Goal: Task Accomplishment & Management: Manage account settings

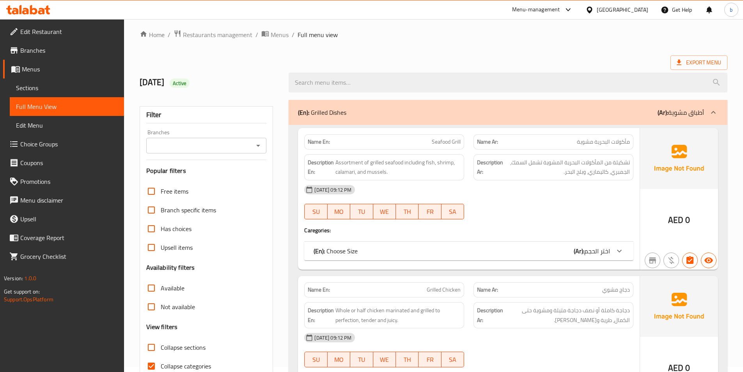
scroll to position [43, 0]
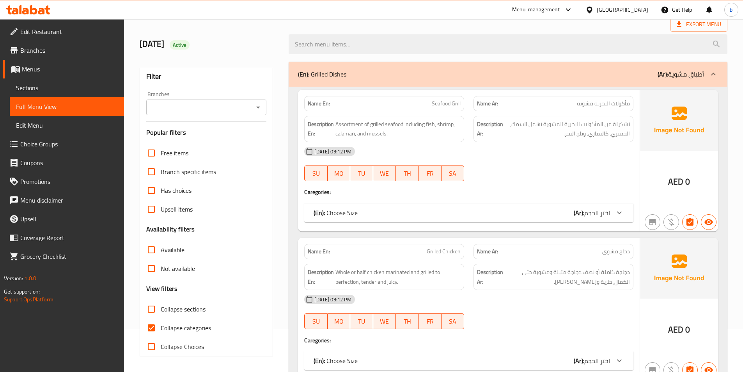
click at [154, 309] on input "Collapse sections" at bounding box center [151, 308] width 19 height 19
checkbox input "true"
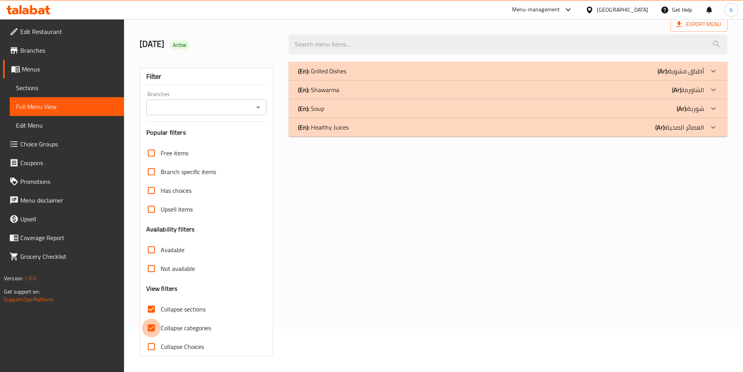
click at [149, 328] on input "Collapse categories" at bounding box center [151, 327] width 19 height 19
checkbox input "false"
click at [709, 90] on icon at bounding box center [712, 89] width 9 height 9
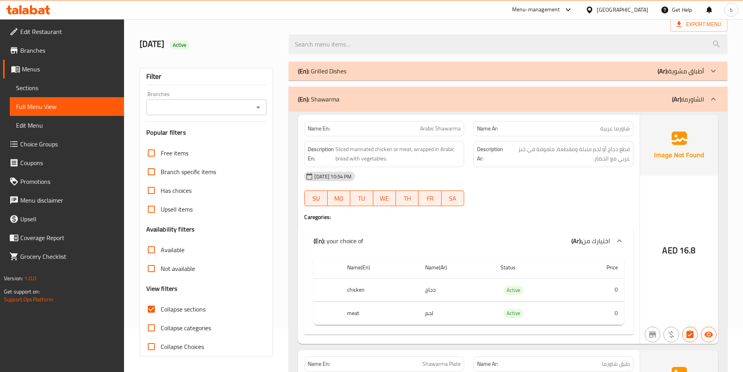
drag, startPoint x: 715, startPoint y: 98, endPoint x: 715, endPoint y: 119, distance: 21.1
click at [715, 98] on icon at bounding box center [712, 98] width 9 height 9
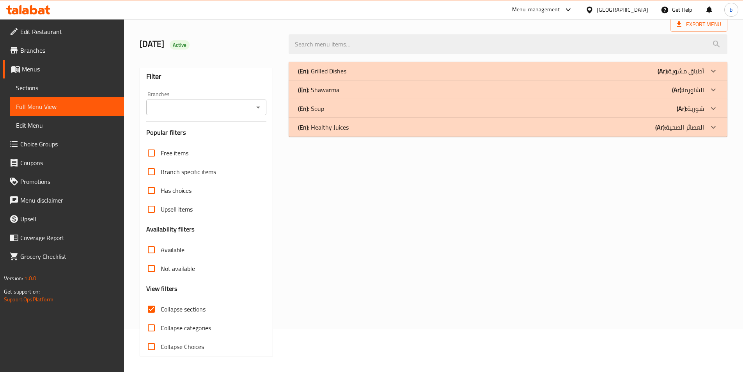
click at [714, 125] on icon at bounding box center [712, 126] width 9 height 9
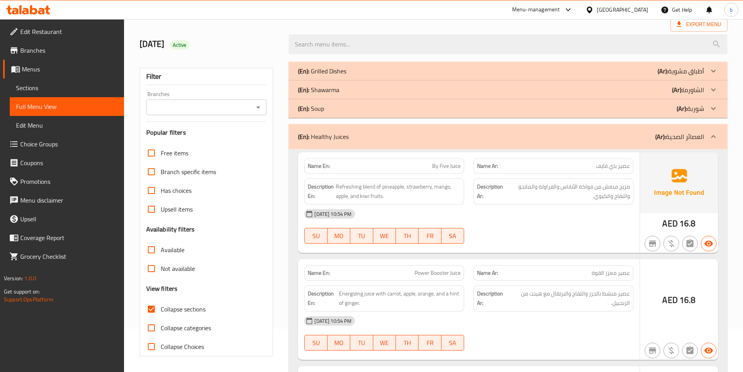
click at [712, 104] on icon at bounding box center [712, 108] width 9 height 9
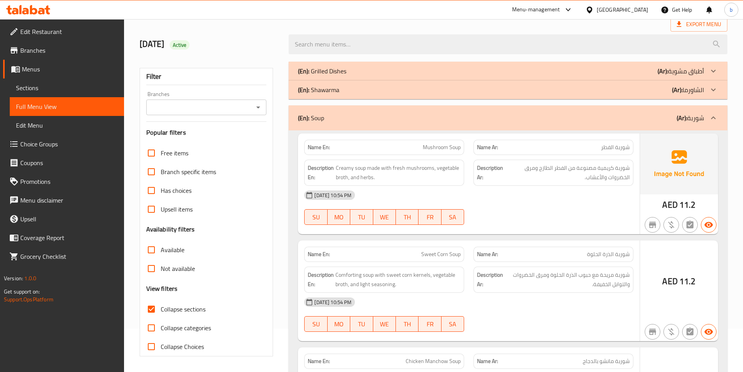
click at [709, 88] on icon at bounding box center [712, 89] width 9 height 9
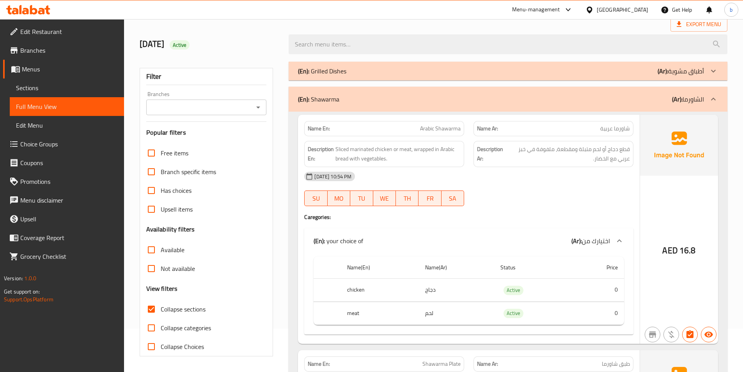
click at [437, 126] on span "Arabic Shawarma" at bounding box center [440, 128] width 41 height 8
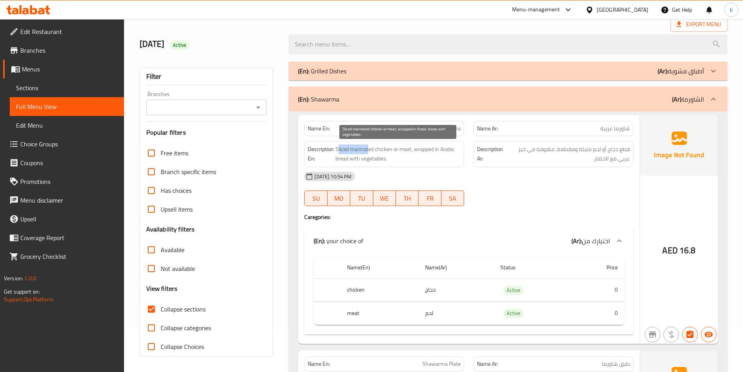
drag, startPoint x: 337, startPoint y: 150, endPoint x: 389, endPoint y: 150, distance: 51.9
click at [377, 150] on span "Sliced marinated chicken or meat, wrapped in Arabic bread with vegetables." at bounding box center [397, 153] width 125 height 19
click at [390, 150] on span "Sliced marinated chicken or meat, wrapped in Arabic bread with vegetables." at bounding box center [397, 153] width 125 height 19
click at [348, 149] on span "Sliced marinated chicken or meat, wrapped in Arabic bread with vegetables." at bounding box center [397, 153] width 125 height 19
click at [354, 149] on span "Sliced marinated chicken or meat, wrapped in Arabic bread with vegetables." at bounding box center [397, 153] width 125 height 19
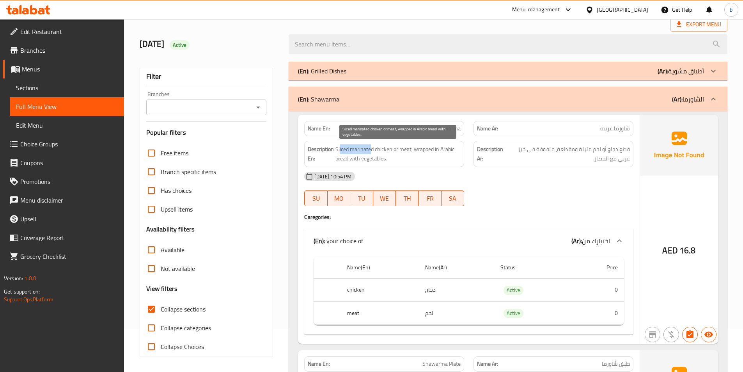
drag, startPoint x: 339, startPoint y: 148, endPoint x: 372, endPoint y: 148, distance: 32.8
click at [372, 148] on span "Sliced marinated chicken or meat, wrapped in Arabic bread with vegetables." at bounding box center [397, 153] width 125 height 19
click at [377, 148] on span "Sliced marinated chicken or meat, wrapped in Arabic bread with vegetables." at bounding box center [397, 153] width 125 height 19
click at [403, 147] on span "Sliced marinated chicken or meat, wrapped in Arabic bread with vegetables." at bounding box center [397, 153] width 125 height 19
drag, startPoint x: 409, startPoint y: 148, endPoint x: 345, endPoint y: 148, distance: 63.9
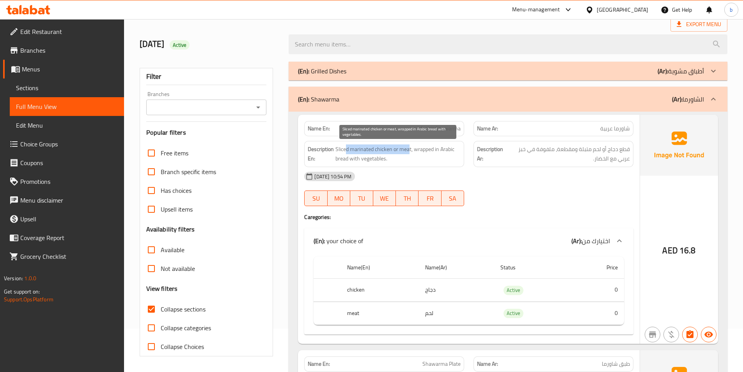
click at [345, 148] on span "Sliced marinated chicken or meat, wrapped in Arabic bread with vegetables." at bounding box center [397, 153] width 125 height 19
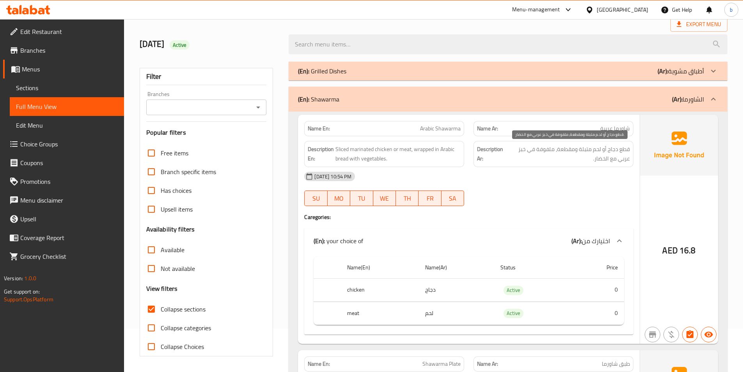
click at [620, 149] on span "قطع دجاج أو لحم متبلة ومقطعة، ملفوفة في خبز عربي مع الخضار." at bounding box center [568, 153] width 124 height 19
click at [605, 149] on span "قطع دجاج أو لحم متبلة ومقطعة، ملفوفة في خبز عربي مع الخضار." at bounding box center [568, 153] width 124 height 19
click at [594, 149] on span "قطع دجاج أو لحم متبلة ومقطعة، ملفوفة في خبز عربي مع الخضار." at bounding box center [568, 153] width 124 height 19
click at [567, 148] on span "قطع دجاج أو لحم متبلة ومقطعة، ملفوفة في خبز عربي مع الخضار." at bounding box center [568, 153] width 124 height 19
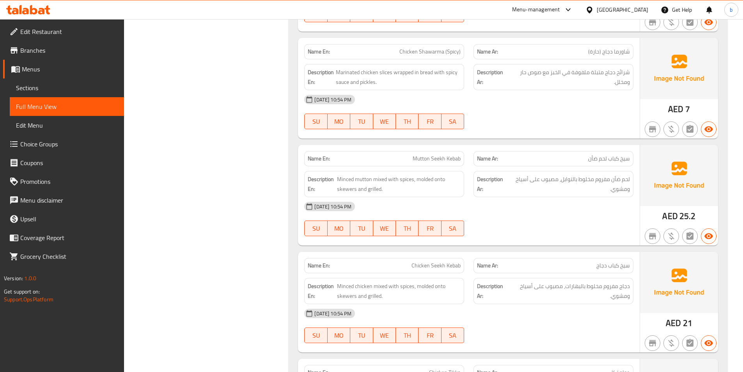
scroll to position [745, 0]
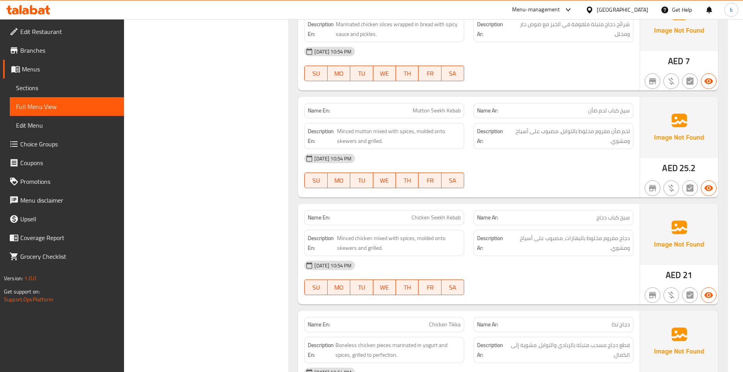
click at [422, 113] on span "Mutton Seekh Kebab" at bounding box center [437, 110] width 48 height 8
drag, startPoint x: 416, startPoint y: 110, endPoint x: 425, endPoint y: 111, distance: 9.0
click at [425, 111] on span "Mutton Seekh Kebab" at bounding box center [437, 110] width 48 height 8
click at [430, 110] on span "Mutton Seekh Kebab" at bounding box center [437, 110] width 48 height 8
drag, startPoint x: 430, startPoint y: 109, endPoint x: 414, endPoint y: 111, distance: 16.1
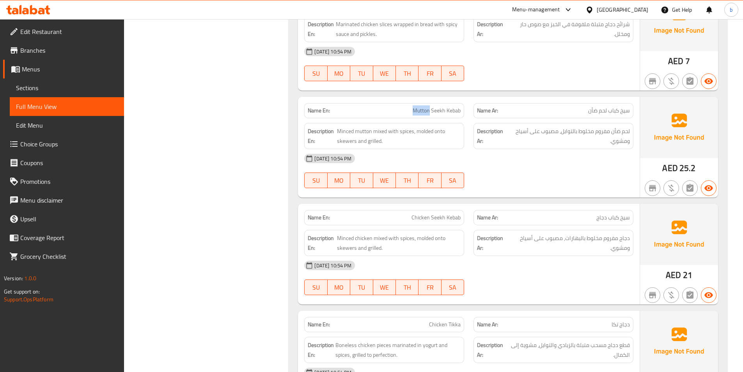
click at [414, 111] on span "Mutton Seekh Kebab" at bounding box center [437, 110] width 48 height 8
click at [411, 120] on div "Description En: Minced mutton mixed with spices, molded onto skewers and grille…" at bounding box center [383, 135] width 169 height 35
drag, startPoint x: 414, startPoint y: 112, endPoint x: 430, endPoint y: 109, distance: 17.1
click at [430, 109] on span "Mutton Seekh Kebab" at bounding box center [437, 110] width 48 height 8
click at [535, 122] on div "Description Ar: لحم ضأن مفروم مخلوط بالتوابل، مصبوب على أسياخ ومشوي." at bounding box center [553, 135] width 169 height 35
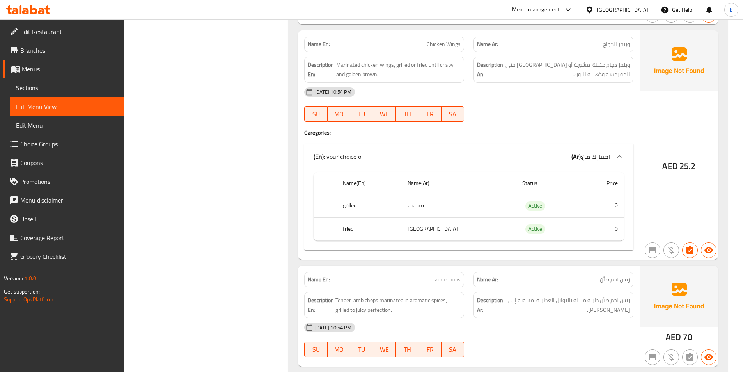
scroll to position [1603, 0]
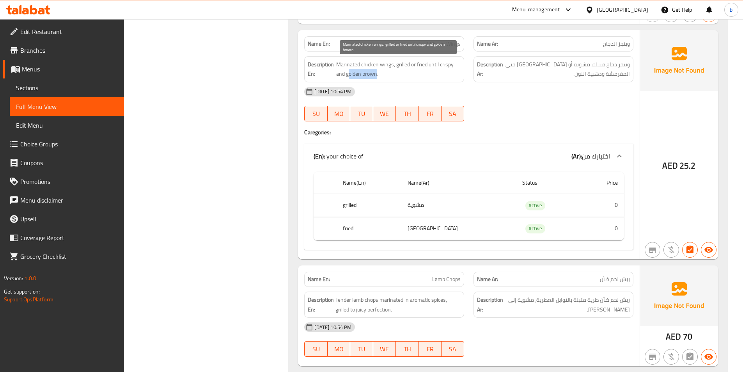
drag, startPoint x: 347, startPoint y: 75, endPoint x: 377, endPoint y: 76, distance: 29.3
click at [377, 76] on span "Marinated chicken wings, grilled or fried until crispy and golden brown." at bounding box center [398, 69] width 124 height 19
click at [367, 70] on span "Marinated chicken wings, grilled or fried until crispy and golden brown." at bounding box center [398, 69] width 124 height 19
drag, startPoint x: 347, startPoint y: 69, endPoint x: 378, endPoint y: 76, distance: 31.5
click at [378, 76] on span "Marinated chicken wings, grilled or fried until crispy and golden brown." at bounding box center [398, 69] width 124 height 19
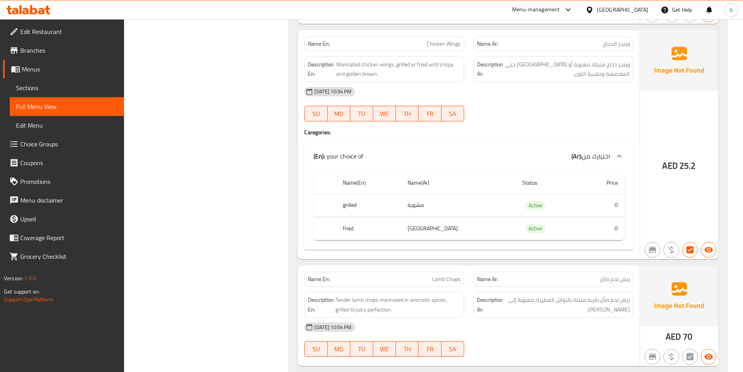
click at [543, 92] on div "[DATE] 10:54 PM" at bounding box center [468, 91] width 338 height 19
drag, startPoint x: 429, startPoint y: 64, endPoint x: 454, endPoint y: 59, distance: 25.4
click at [454, 59] on div "Description En: Marinated chicken wings, grilled or fried until crispy and gold…" at bounding box center [384, 69] width 160 height 26
click at [575, 274] on div "Name Ar: ريش لحم ضأن" at bounding box center [553, 278] width 160 height 15
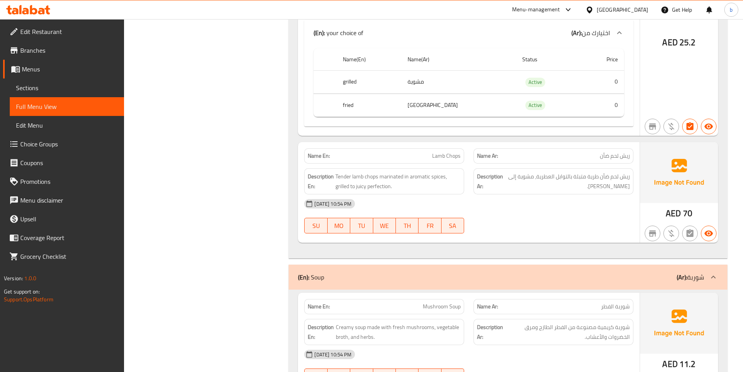
scroll to position [1798, 0]
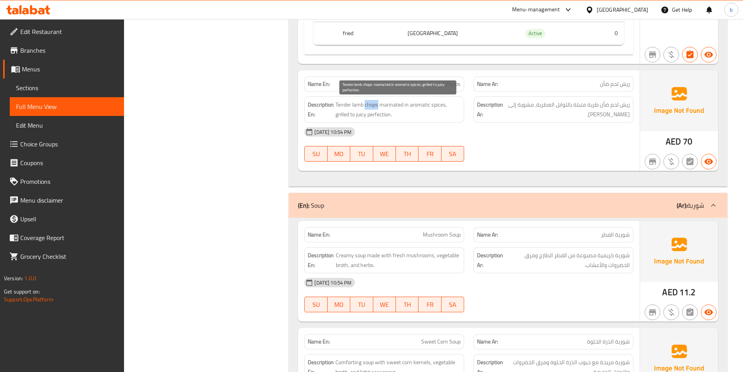
drag, startPoint x: 366, startPoint y: 105, endPoint x: 379, endPoint y: 105, distance: 12.9
click at [379, 105] on span "Tender lamb chops marinated in aromatic spices, grilled to juicy perfection." at bounding box center [397, 109] width 125 height 19
copy span "chops"
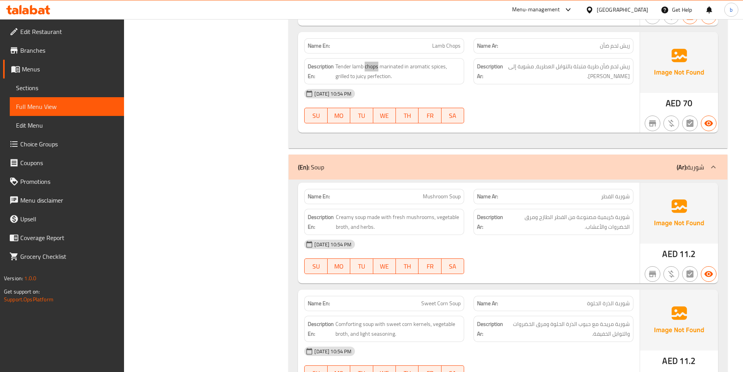
scroll to position [1954, 0]
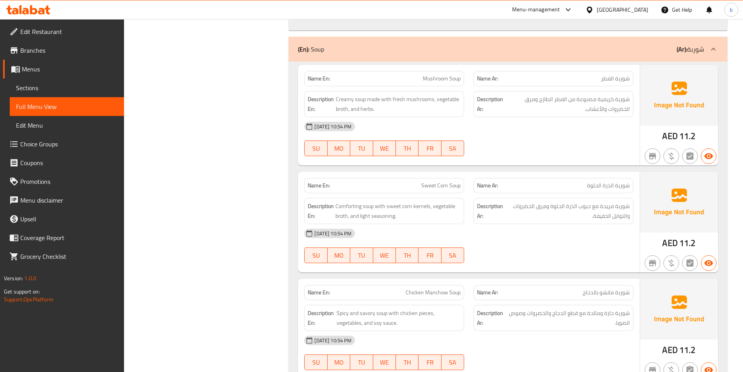
click at [555, 133] on div "[DATE] 10:54 PM" at bounding box center [468, 126] width 338 height 19
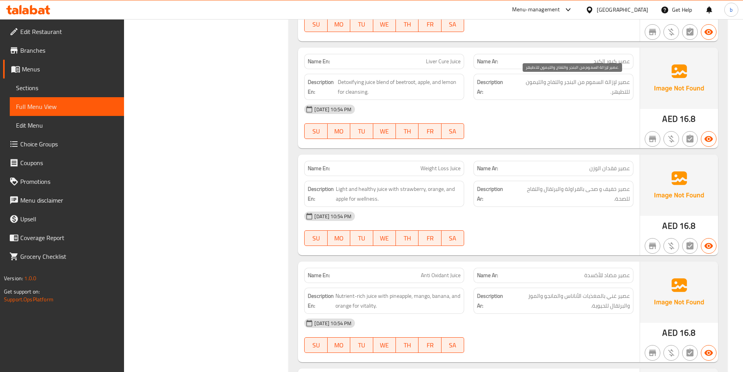
scroll to position [3006, 0]
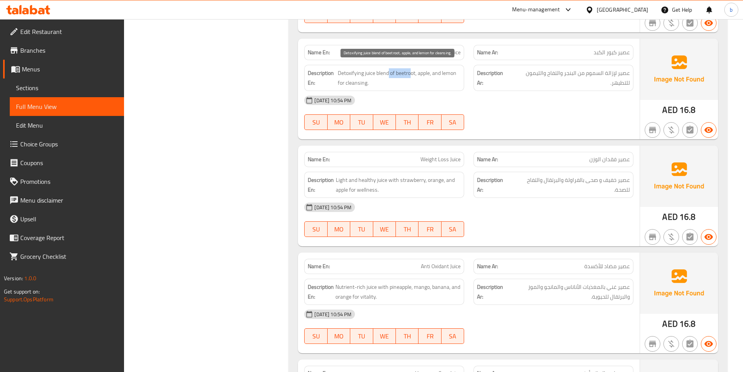
drag, startPoint x: 389, startPoint y: 71, endPoint x: 410, endPoint y: 71, distance: 21.4
click at [410, 71] on span "Detoxifying juice blend of beetroot, apple, and lemon for cleansing." at bounding box center [399, 77] width 123 height 19
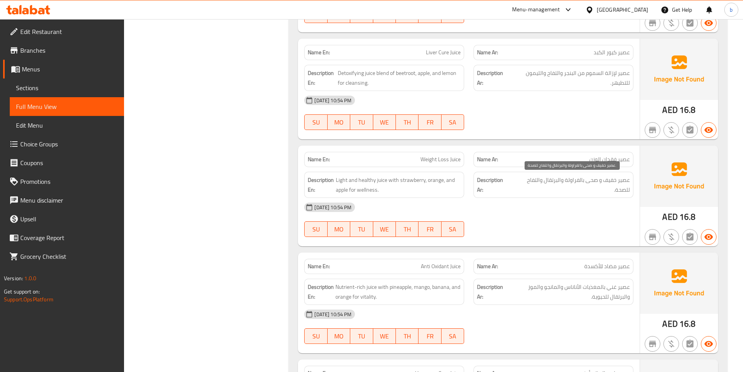
click at [600, 191] on span "عصير خفيف و صحى بالفراولة والبرتقال والتفاح للصحة." at bounding box center [571, 184] width 118 height 19
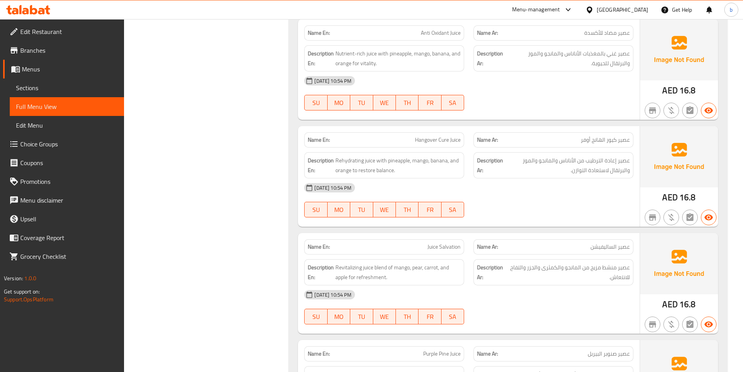
scroll to position [3240, 0]
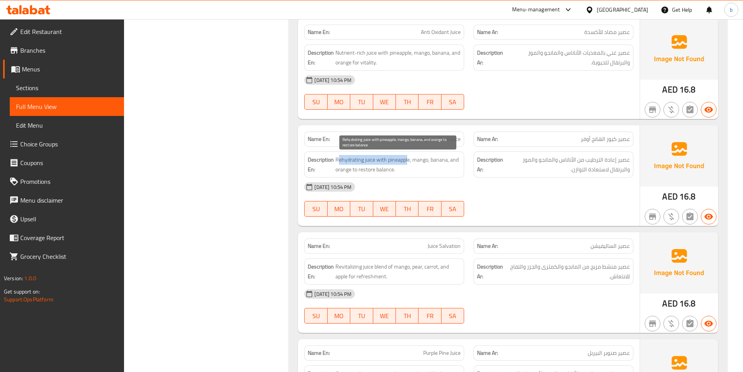
drag, startPoint x: 338, startPoint y: 158, endPoint x: 407, endPoint y: 159, distance: 69.0
click at [407, 159] on span "Rehydrating juice with pineapple, mango, banana, and orange to restore balance." at bounding box center [397, 164] width 125 height 19
drag, startPoint x: 365, startPoint y: 169, endPoint x: 393, endPoint y: 169, distance: 28.1
click at [393, 169] on span "Rehydrating juice with pineapple, mango, banana, and orange to restore balance." at bounding box center [397, 164] width 125 height 19
click at [571, 175] on div "Description Ar: عصير إعادة الترطيب من الأناناس والمانجو والموز والبرتقال لاستعا…" at bounding box center [553, 164] width 160 height 26
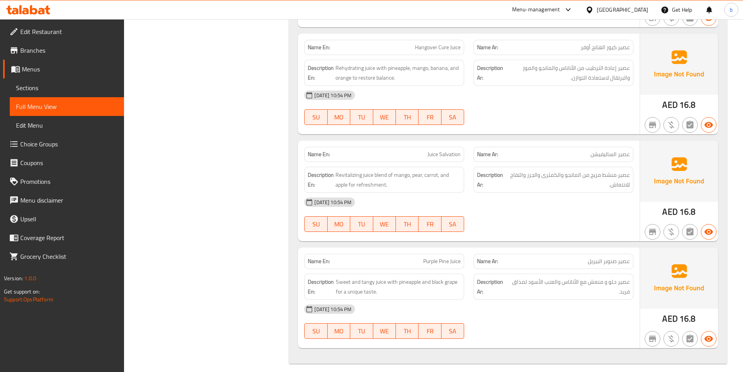
scroll to position [3339, 0]
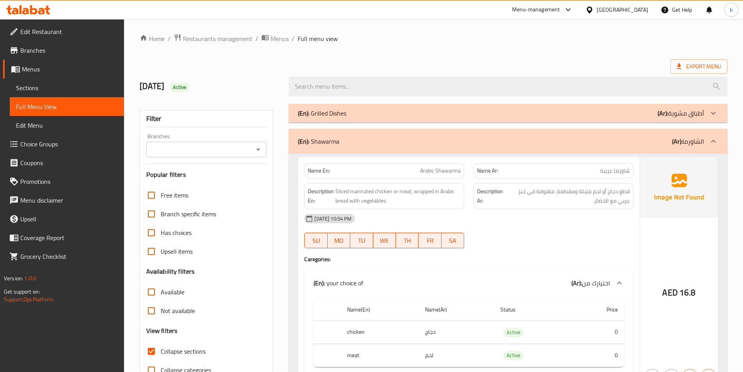
scroll to position [0, 0]
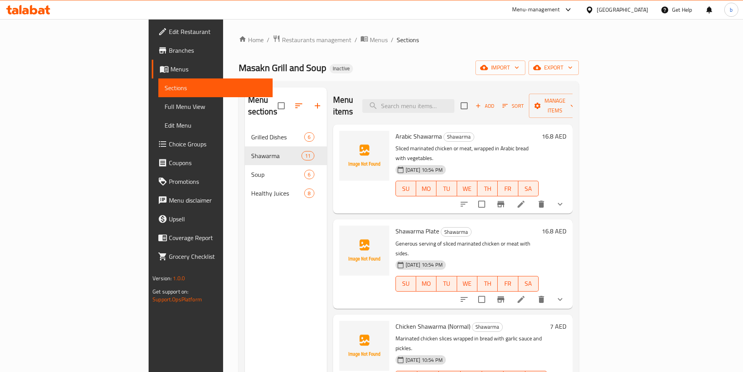
click at [532, 197] on li at bounding box center [521, 204] width 22 height 14
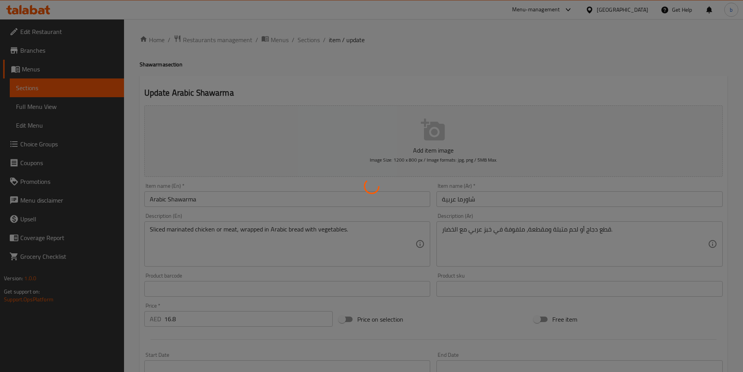
type input "اختيارك من"
type input "1"
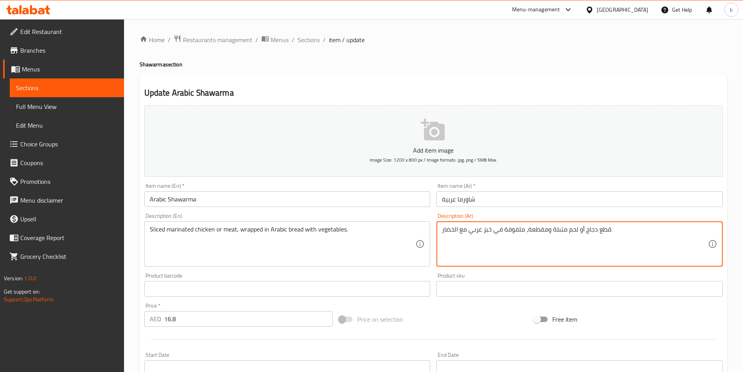
drag, startPoint x: 596, startPoint y: 231, endPoint x: 609, endPoint y: 232, distance: 12.9
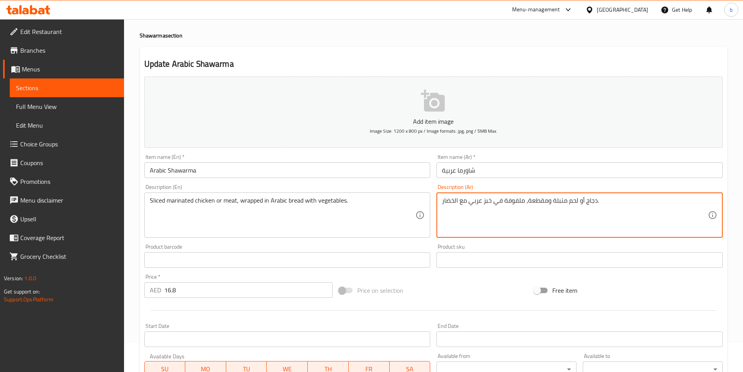
scroll to position [192, 0]
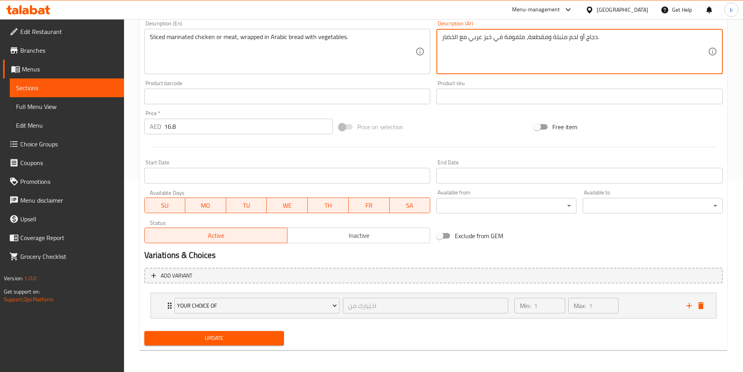
type textarea "دجاج أو لحم متبلة ومقطعة، ملفوفة في خبز عربي مع الخضار."
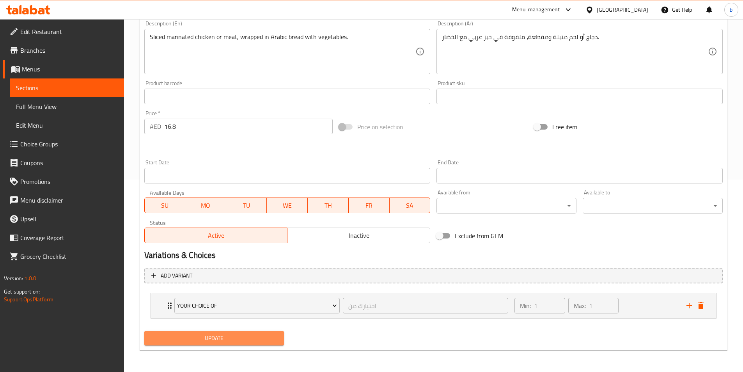
click at [237, 340] on span "Update" at bounding box center [213, 338] width 127 height 10
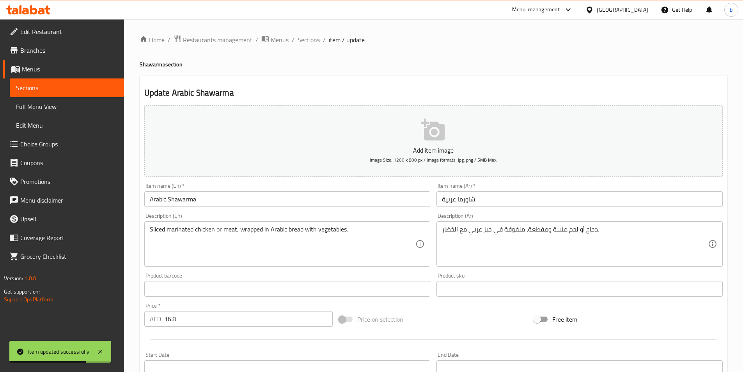
scroll to position [39, 0]
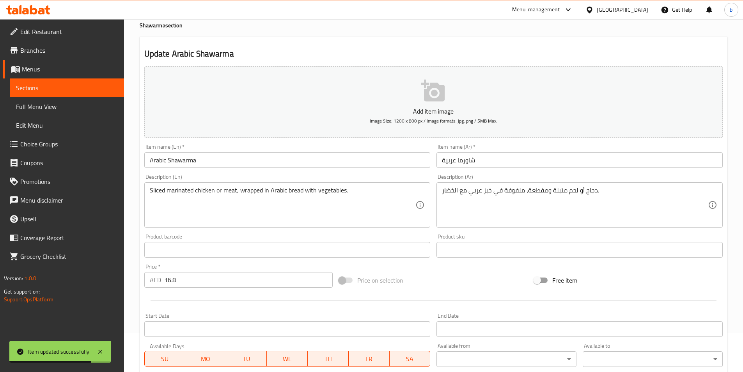
click at [83, 91] on span "Sections" at bounding box center [67, 87] width 102 height 9
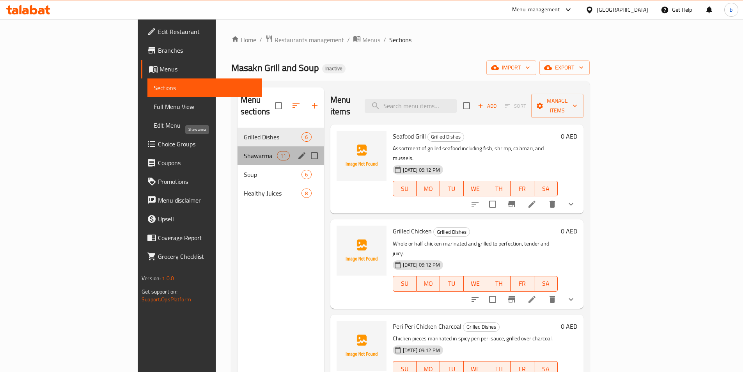
click at [244, 151] on span "Shawarma" at bounding box center [260, 155] width 33 height 9
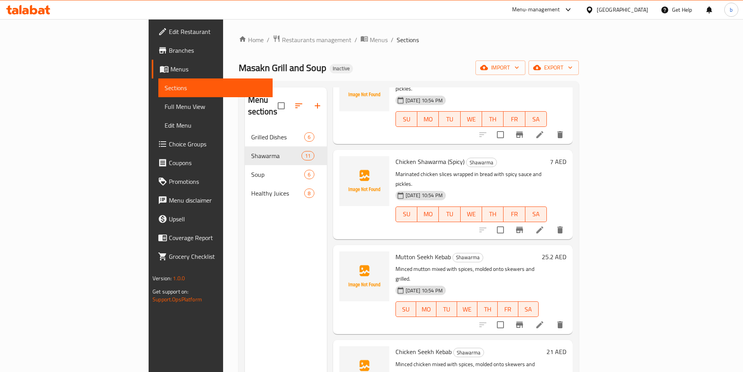
scroll to position [273, 0]
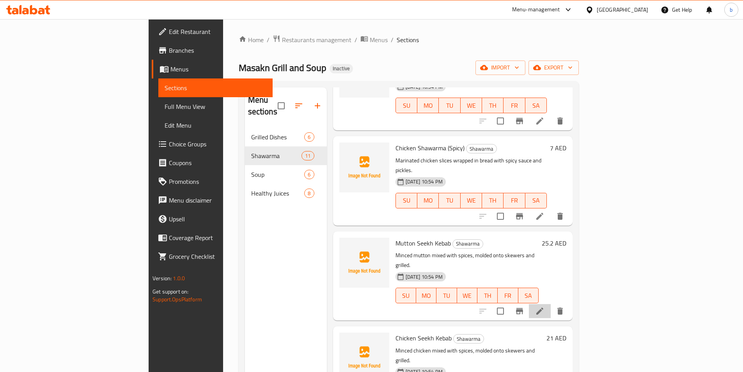
click at [551, 304] on li at bounding box center [540, 311] width 22 height 14
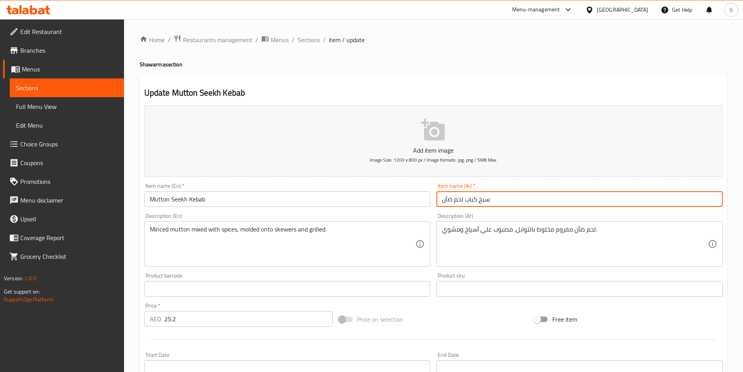
drag, startPoint x: 443, startPoint y: 199, endPoint x: 450, endPoint y: 199, distance: 6.6
click at [450, 199] on input "سيخ كباب لحم ضأن" at bounding box center [579, 199] width 286 height 16
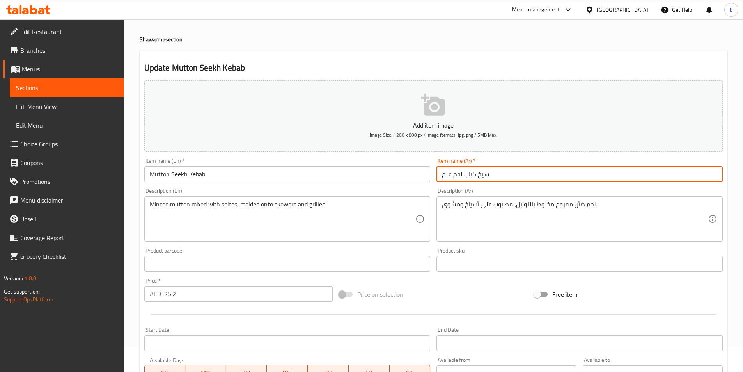
scroll to position [39, 0]
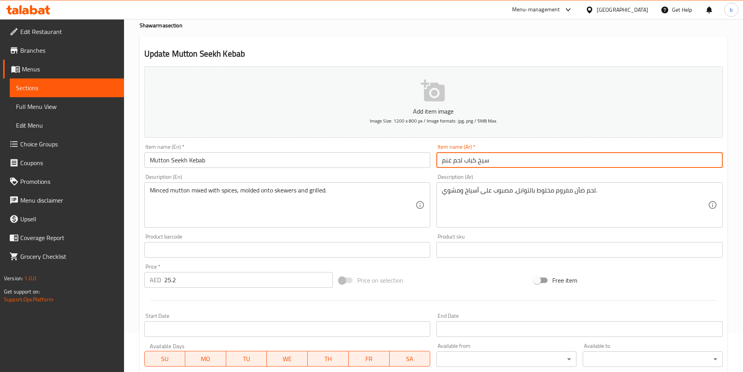
type input "سيخ كباب لحم غنم"
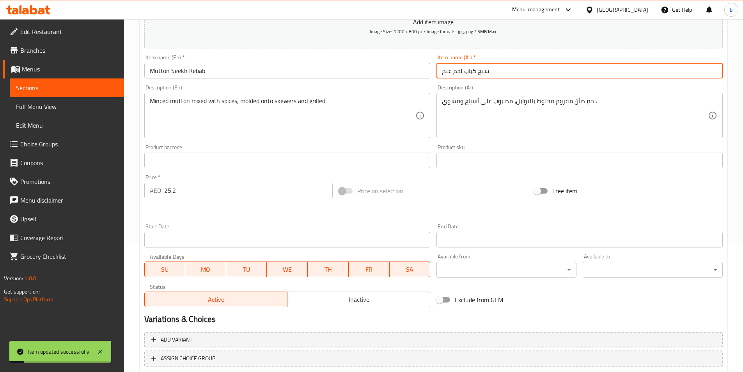
scroll to position [101, 0]
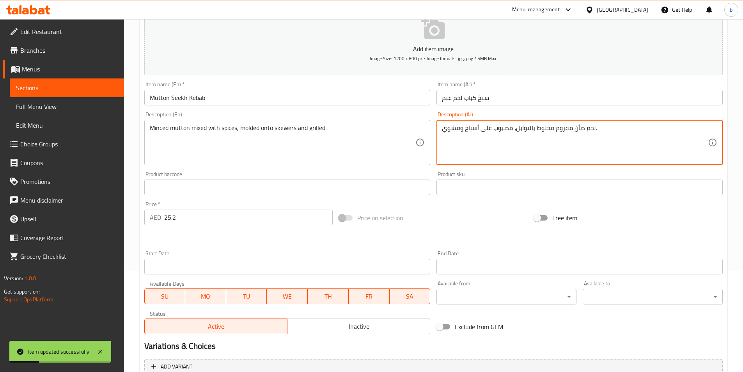
drag, startPoint x: 573, startPoint y: 131, endPoint x: 582, endPoint y: 131, distance: 8.6
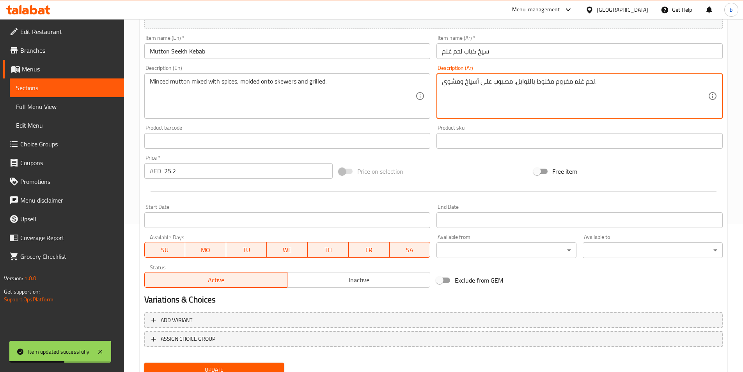
scroll to position [179, 0]
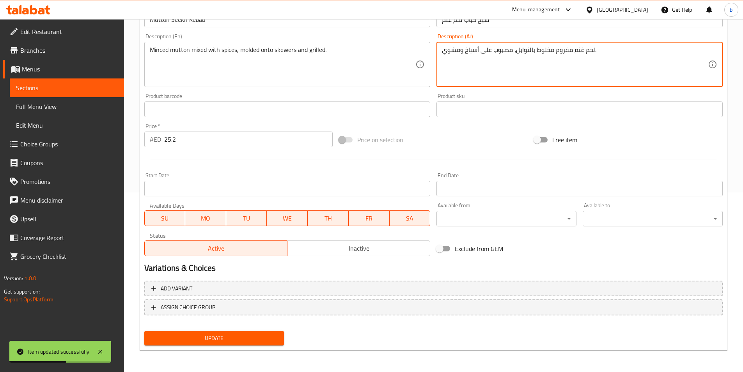
type textarea "لحم غنم مفروم مخلوط بالتوابل، مصبوب على أسياخ ومشوي."
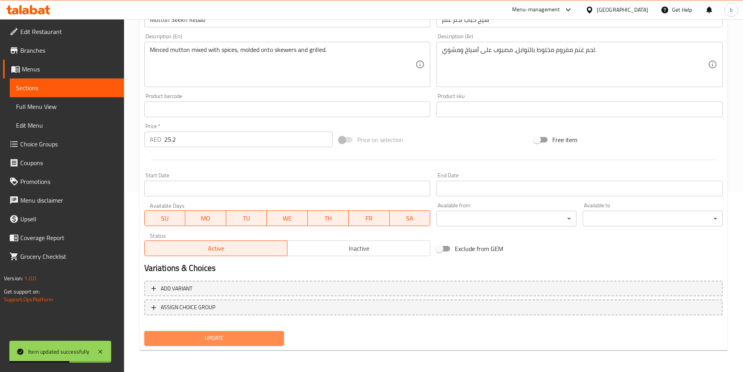
click at [179, 340] on span "Update" at bounding box center [213, 338] width 127 height 10
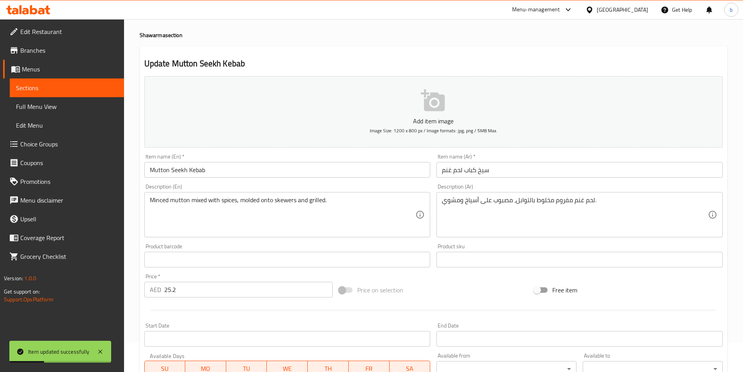
scroll to position [0, 0]
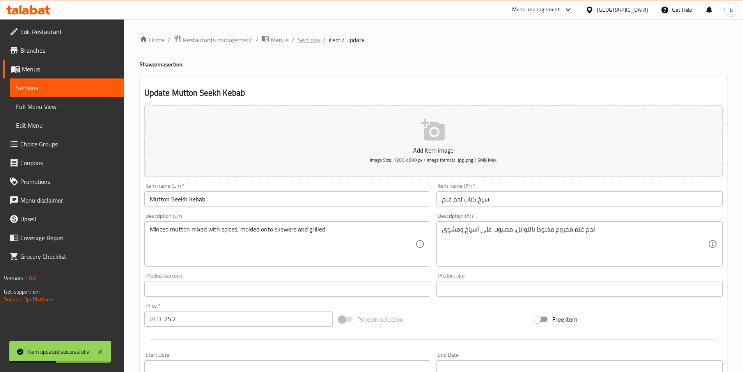
click at [303, 41] on span "Sections" at bounding box center [308, 39] width 22 height 9
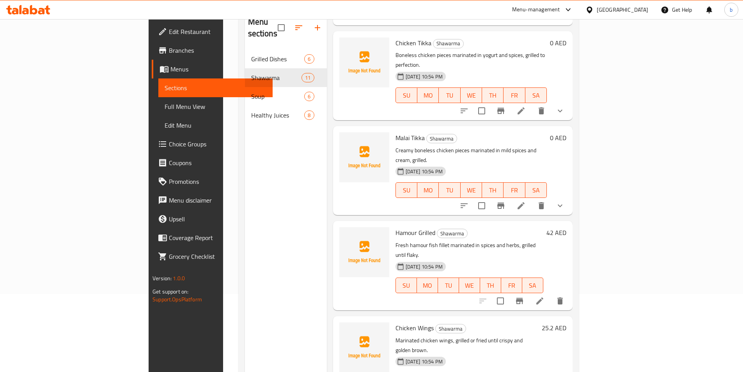
scroll to position [109, 0]
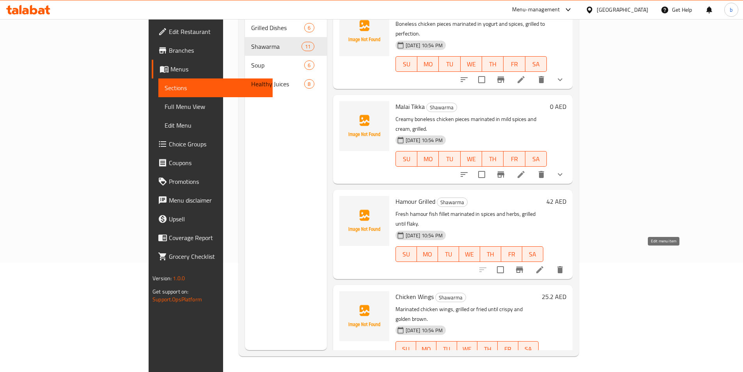
click at [526, 359] on icon at bounding box center [520, 363] width 9 height 9
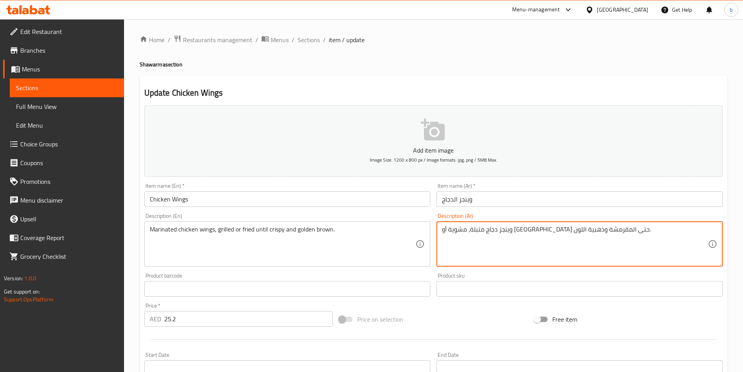
drag, startPoint x: 442, startPoint y: 229, endPoint x: 455, endPoint y: 231, distance: 12.7
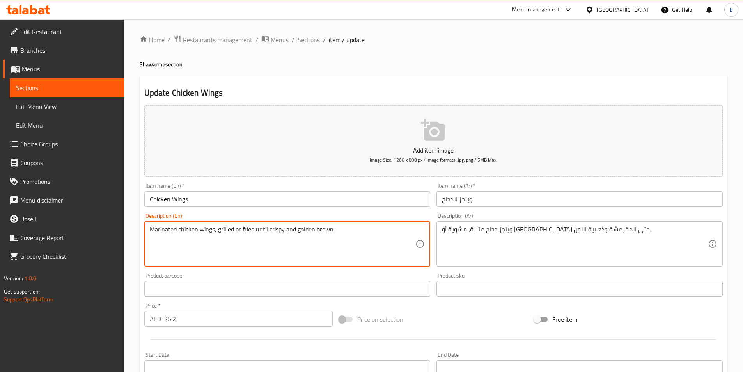
drag, startPoint x: 331, startPoint y: 230, endPoint x: 296, endPoint y: 228, distance: 35.2
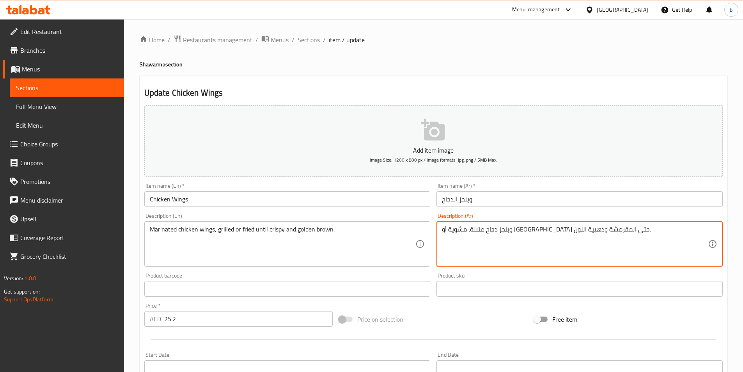
drag, startPoint x: 443, startPoint y: 228, endPoint x: 455, endPoint y: 231, distance: 12.2
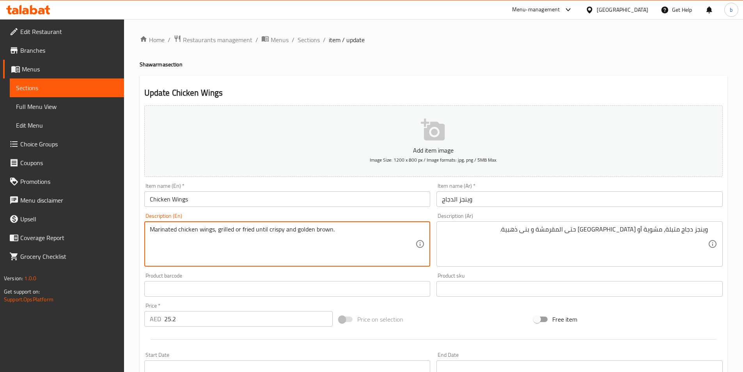
drag, startPoint x: 333, startPoint y: 230, endPoint x: 297, endPoint y: 232, distance: 35.5
drag, startPoint x: 293, startPoint y: 231, endPoint x: 312, endPoint y: 237, distance: 20.4
click at [311, 237] on textarea "Marinated chicken wings, grilled or fried until crispy and golden brown." at bounding box center [283, 243] width 266 height 37
click at [297, 230] on textarea "Marinated chicken wings, grilled or fried until crispy and golden brown." at bounding box center [283, 243] width 266 height 37
drag, startPoint x: 297, startPoint y: 230, endPoint x: 304, endPoint y: 231, distance: 7.2
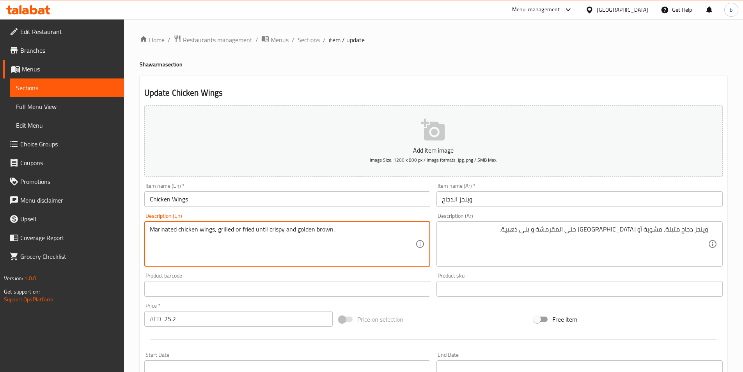
click at [299, 230] on textarea "Marinated chicken wings, grilled or fried until crispy and golden brown." at bounding box center [283, 243] width 266 height 37
click at [296, 232] on textarea "Marinated chicken wings, grilled or fried until crispy and golden brown." at bounding box center [283, 243] width 266 height 37
click at [296, 230] on textarea "Marinated chicken wings, grilled or fried until crispy and golden brown." at bounding box center [283, 243] width 266 height 37
drag, startPoint x: 296, startPoint y: 230, endPoint x: 323, endPoint y: 228, distance: 26.9
click at [323, 228] on textarea "Marinated chicken wings, grilled or fried until crispy and golden brown." at bounding box center [283, 243] width 266 height 37
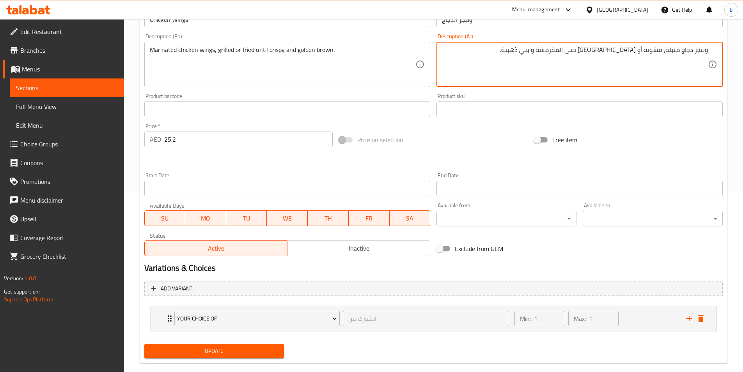
scroll to position [192, 0]
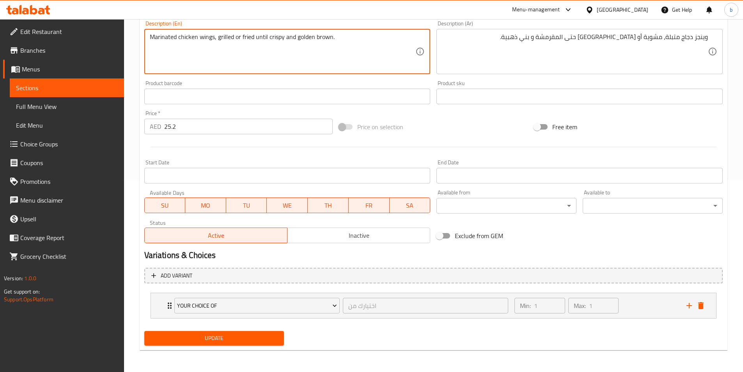
drag, startPoint x: 332, startPoint y: 37, endPoint x: 297, endPoint y: 36, distance: 35.1
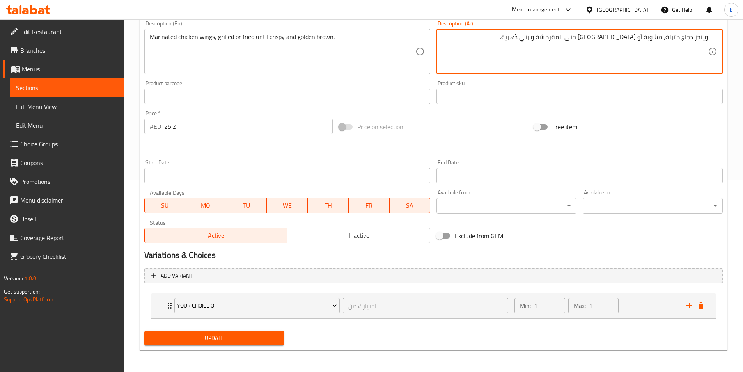
drag, startPoint x: 295, startPoint y: 36, endPoint x: 566, endPoint y: 35, distance: 271.4
click at [565, 39] on textarea "وينجز دجاج متبلة، مشوية أو مقلية حتى المقرمشة و بني ذهبية." at bounding box center [575, 51] width 266 height 37
click at [548, 37] on textarea "وينجز دجاج متبلة، مشوية أو مقلية حتى المقرمشة و بني ذهبية." at bounding box center [575, 51] width 266 height 37
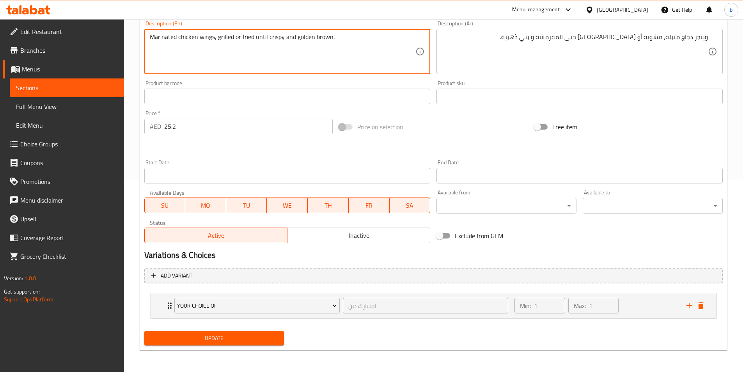
click at [255, 39] on textarea "Marinated chicken wings, grilled or fried until crispy and golden brown." at bounding box center [283, 51] width 266 height 37
drag, startPoint x: 255, startPoint y: 39, endPoint x: 282, endPoint y: 37, distance: 26.6
click at [282, 37] on textarea "Marinated chicken wings, grilled or fried until crispy and golden brown." at bounding box center [283, 51] width 266 height 37
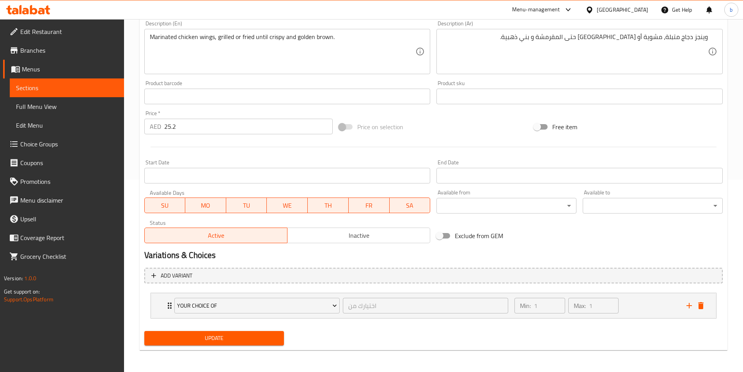
click at [252, 38] on textarea "Marinated chicken wings, grilled or fried until crispy and golden brown." at bounding box center [283, 51] width 266 height 37
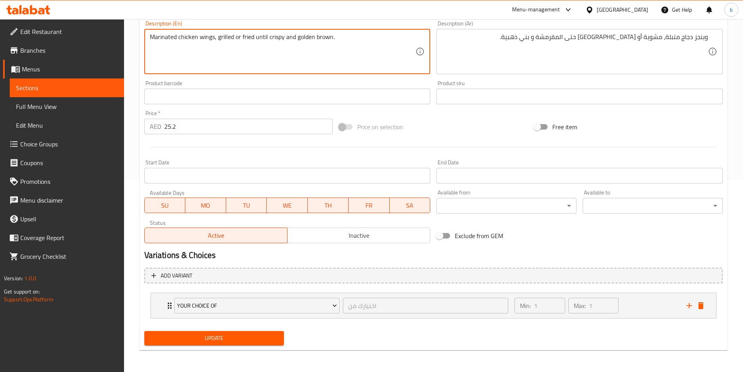
drag, startPoint x: 267, startPoint y: 39, endPoint x: 256, endPoint y: 36, distance: 10.8
click at [256, 36] on textarea "Marinated chicken wings, grilled or fried until crispy and golden brown." at bounding box center [283, 51] width 266 height 37
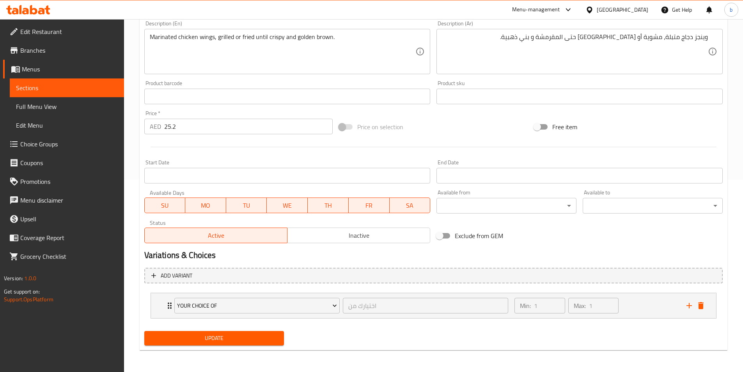
click at [284, 40] on textarea "Marinated chicken wings, grilled or fried until crispy and golden brown." at bounding box center [283, 51] width 266 height 37
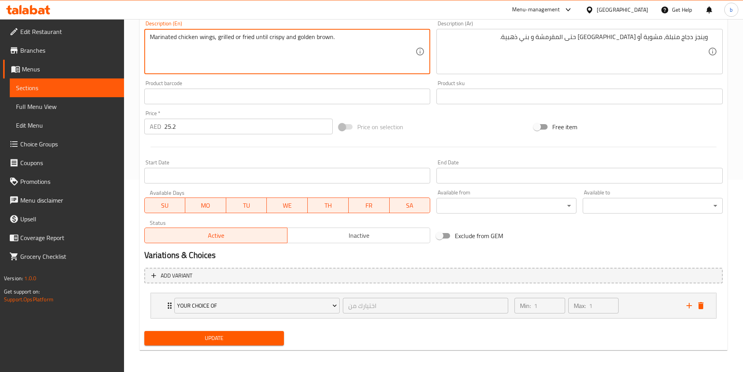
drag, startPoint x: 283, startPoint y: 38, endPoint x: 255, endPoint y: 40, distance: 28.5
click at [255, 40] on textarea "Marinated chicken wings, grilled or fried until crispy and golden brown." at bounding box center [283, 51] width 266 height 37
click at [257, 40] on textarea "Marinated chicken wings, grilled or fried until crispy and golden brown." at bounding box center [283, 51] width 266 height 37
drag, startPoint x: 257, startPoint y: 40, endPoint x: 604, endPoint y: 35, distance: 347.0
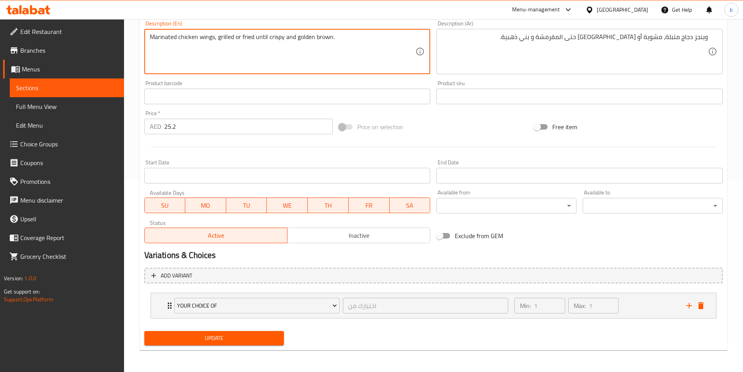
click at [261, 39] on textarea "Marinated chicken wings, grilled or fried until crispy and golden brown." at bounding box center [283, 51] width 266 height 37
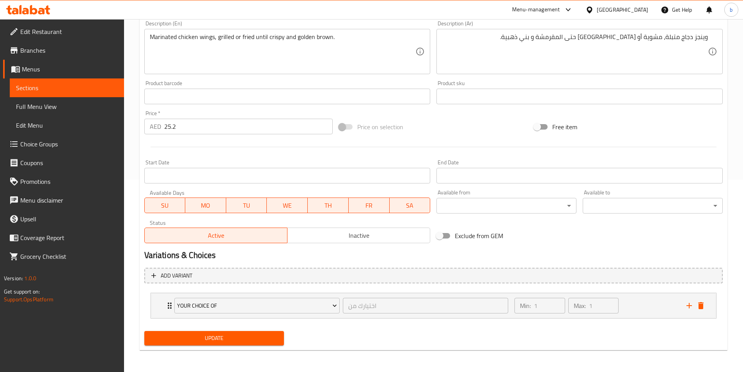
click at [298, 57] on textarea "Marinated chicken wings, grilled or fried until crispy and golden brown." at bounding box center [283, 51] width 266 height 37
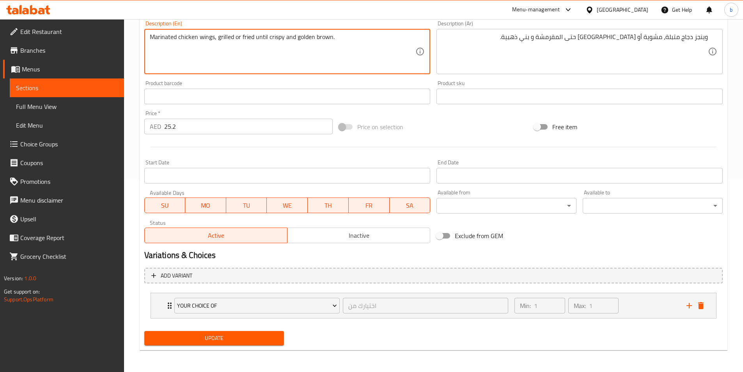
drag, startPoint x: 313, startPoint y: 39, endPoint x: 297, endPoint y: 37, distance: 16.2
click at [297, 37] on textarea "Marinated chicken wings, grilled or fried until crispy and golden brown." at bounding box center [283, 51] width 266 height 37
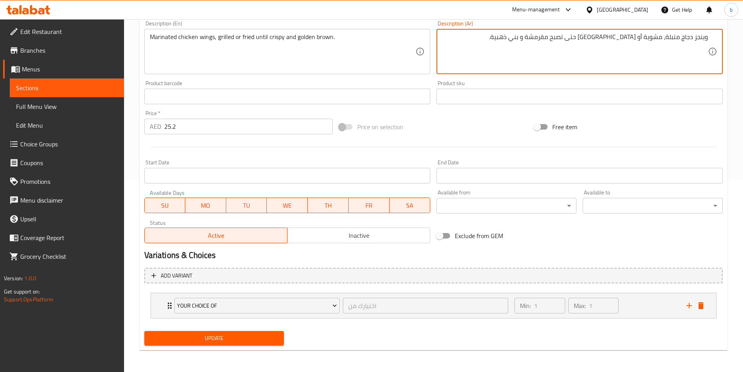
click at [553, 39] on textarea "وينجز دجاج متبلة، مشوية أو مقلية حتى تصبح مقرمشة و بني ذهبية." at bounding box center [575, 51] width 266 height 37
type textarea "وينجز دجاج متبلة، مشوية أو مقلية حتى تصبح مقرمشة و بنية ذهبية."
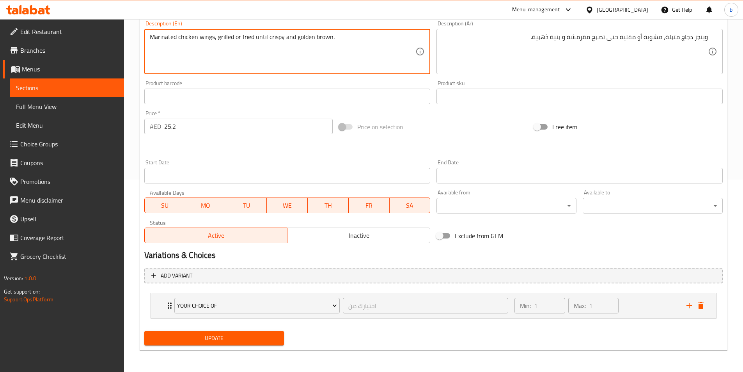
drag, startPoint x: 331, startPoint y: 38, endPoint x: 9, endPoint y: 44, distance: 322.5
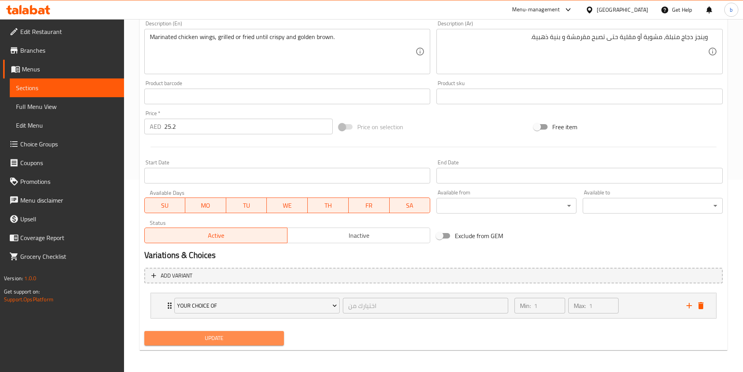
click at [228, 336] on span "Update" at bounding box center [213, 338] width 127 height 10
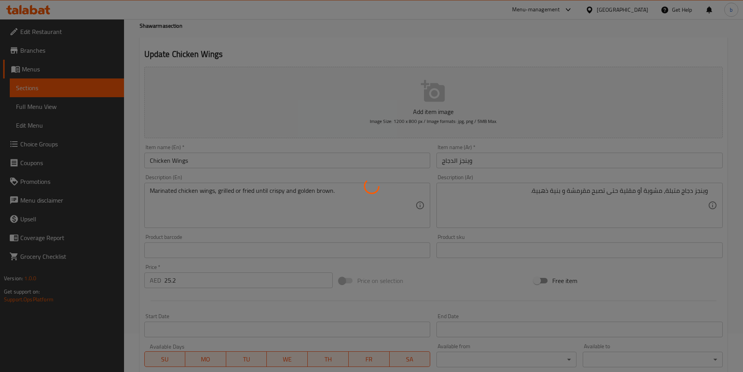
scroll to position [0, 0]
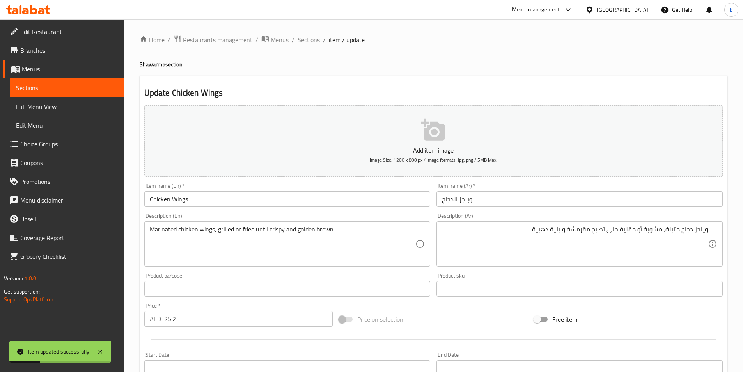
click at [310, 42] on span "Sections" at bounding box center [308, 39] width 22 height 9
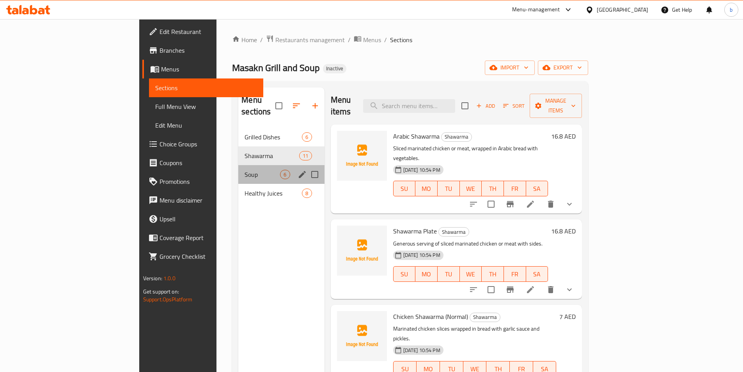
click at [238, 170] on div "Soup 6" at bounding box center [281, 174] width 86 height 19
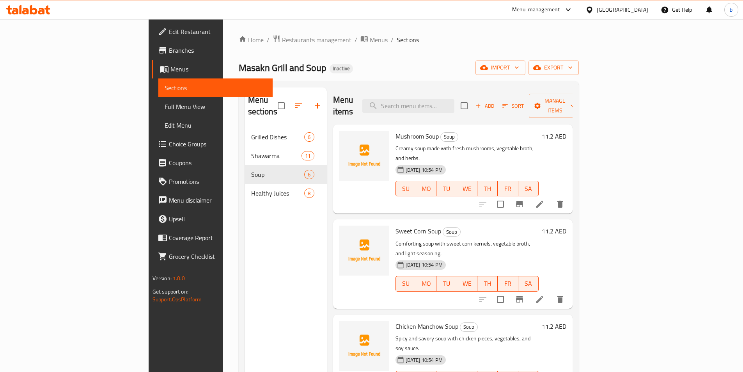
scroll to position [159, 0]
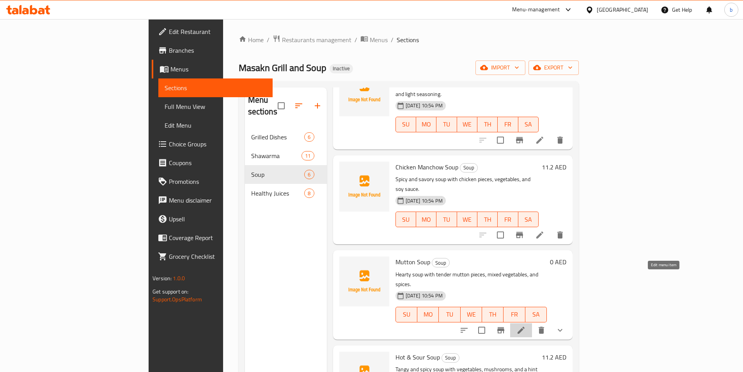
click at [526, 325] on icon at bounding box center [520, 329] width 9 height 9
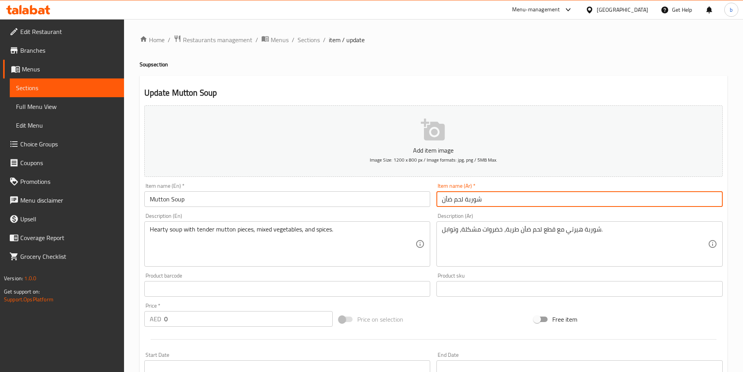
drag, startPoint x: 441, startPoint y: 199, endPoint x: 452, endPoint y: 197, distance: 11.0
click at [452, 197] on input "شوربة لحم ضأن" at bounding box center [579, 199] width 286 height 16
type input "شوربة لحم غنم"
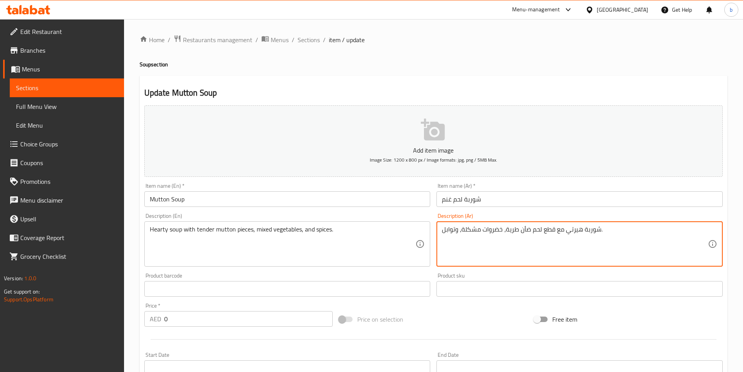
drag, startPoint x: 520, startPoint y: 228, endPoint x: 527, endPoint y: 226, distance: 7.0
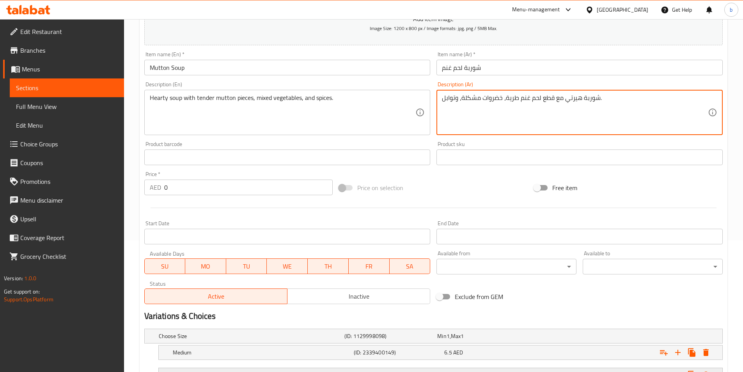
scroll to position [195, 0]
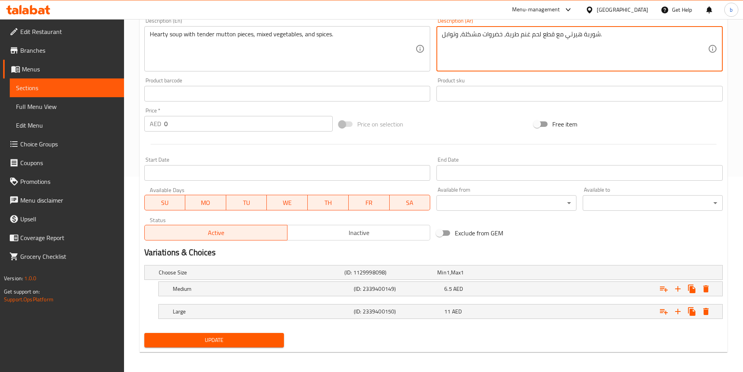
type textarea "شوربة هيرتي مع قطع لحم غنم طرية، خضروات مشكلة، وتوابل."
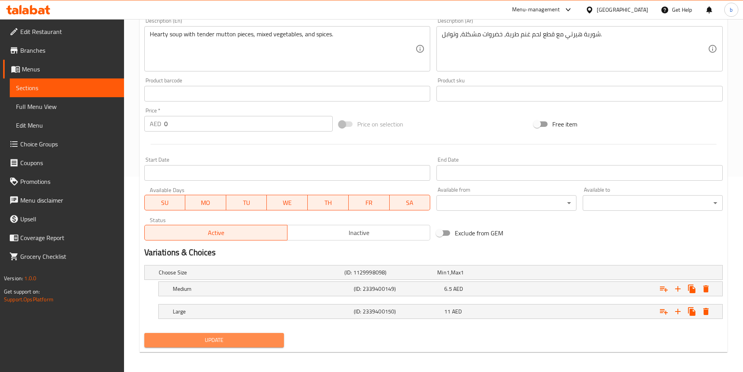
click at [216, 345] on button "Update" at bounding box center [214, 340] width 140 height 14
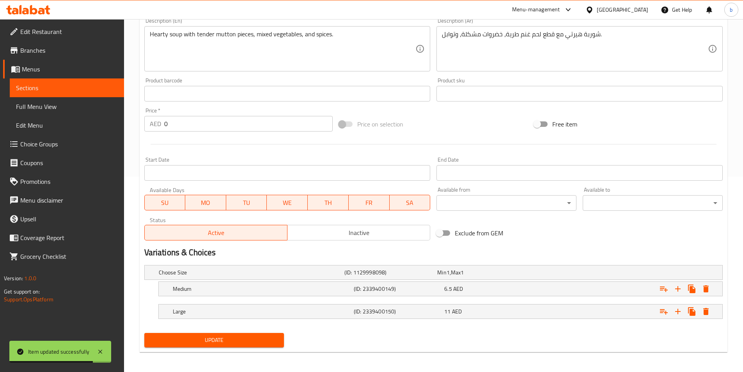
scroll to position [0, 0]
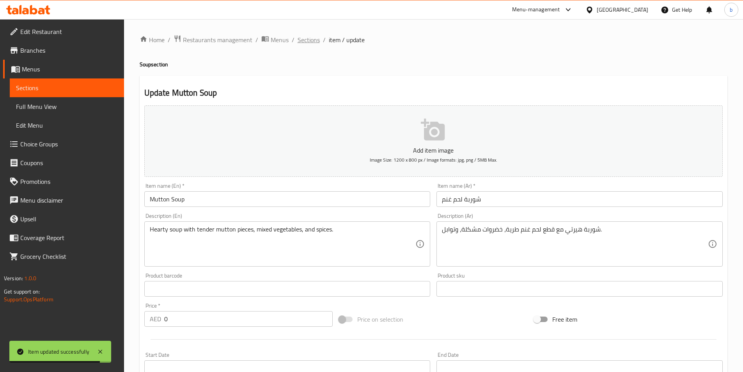
click at [310, 44] on span "Sections" at bounding box center [308, 39] width 22 height 9
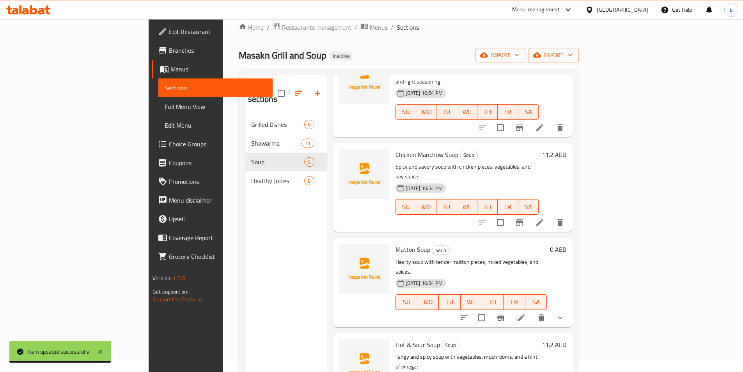
scroll to position [109, 0]
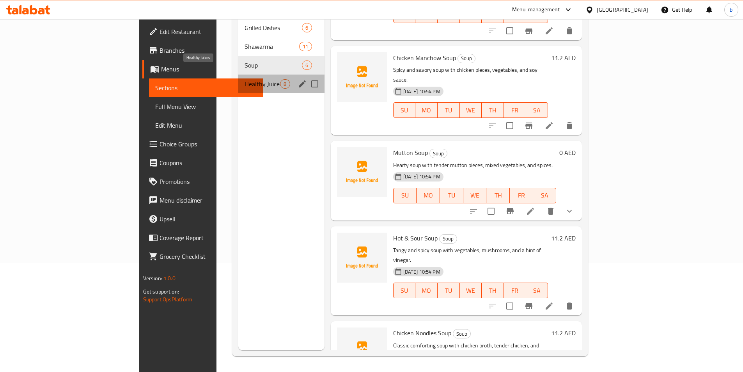
click at [244, 79] on span "Healthy Juices" at bounding box center [261, 83] width 35 height 9
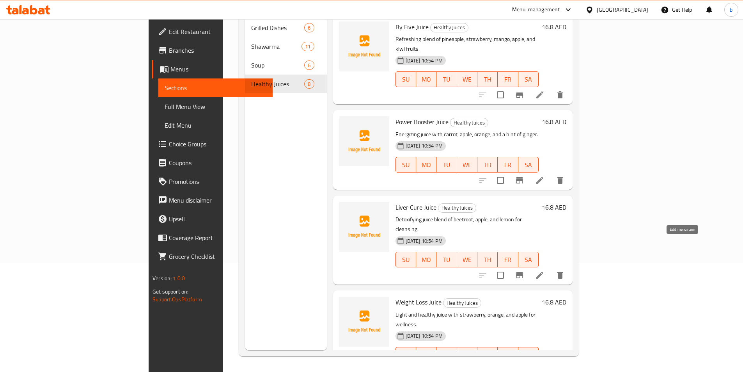
click at [544, 270] on icon at bounding box center [539, 274] width 9 height 9
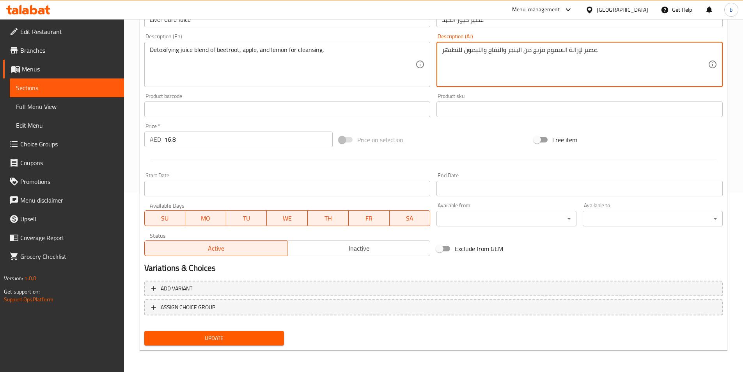
type textarea "عصير لإزالة السموم مزيج من البنجر والتفاح والليمون للتطيهر."
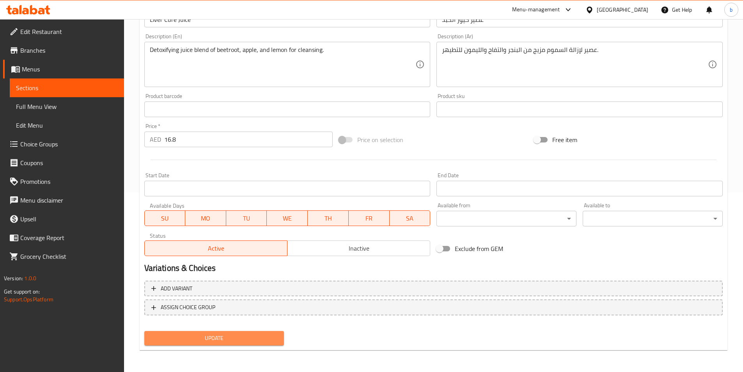
click at [220, 335] on span "Update" at bounding box center [213, 338] width 127 height 10
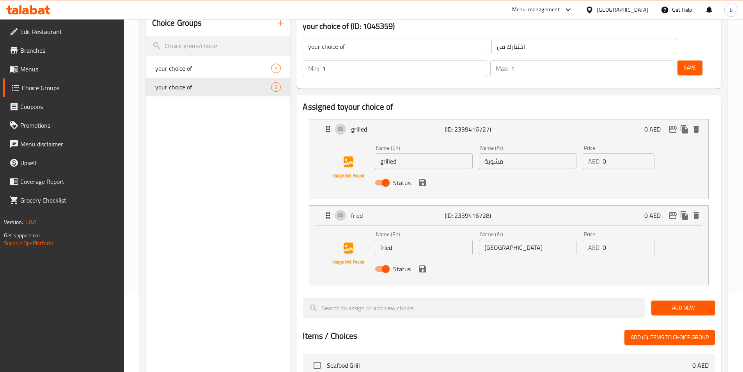
scroll to position [78, 0]
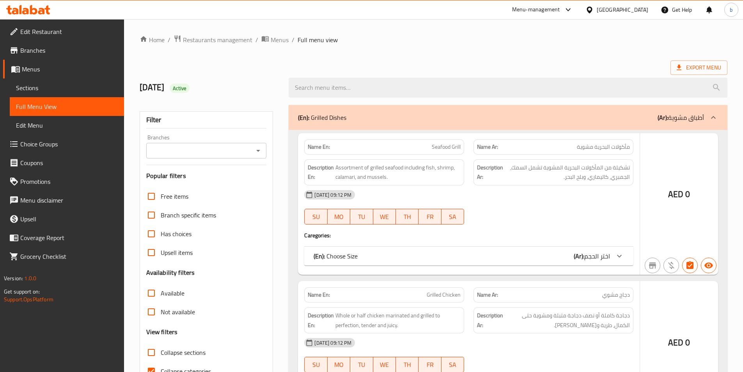
scroll to position [78, 0]
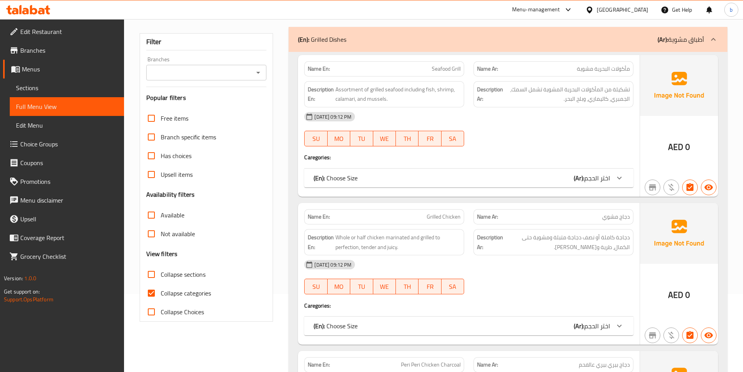
click at [152, 294] on input "Collapse categories" at bounding box center [151, 292] width 19 height 19
checkbox input "false"
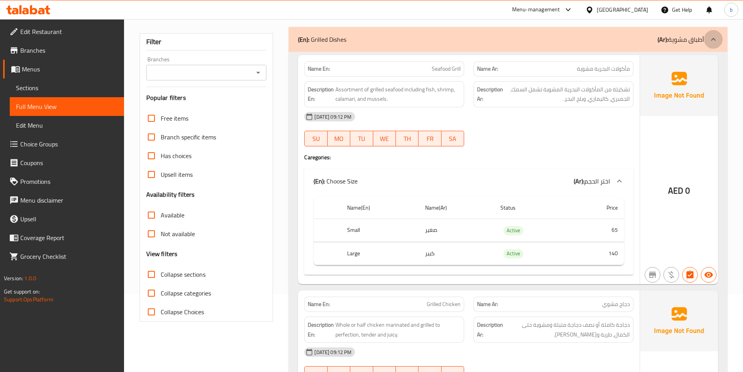
click at [712, 39] on icon at bounding box center [713, 39] width 5 height 3
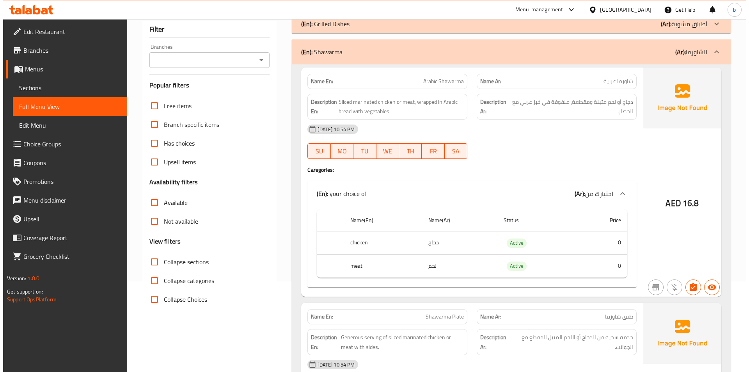
scroll to position [0, 0]
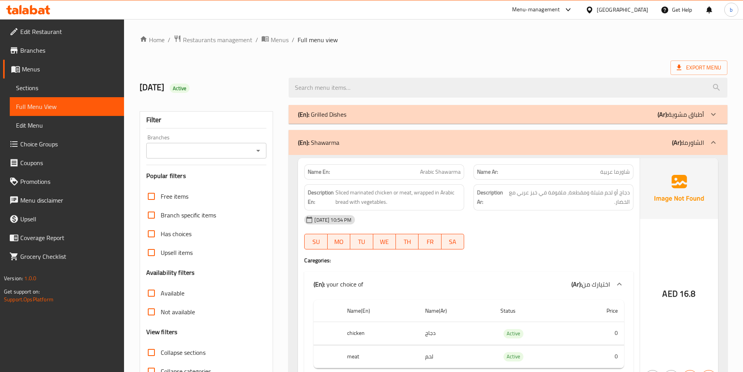
click at [159, 354] on input "Collapse sections" at bounding box center [151, 352] width 19 height 19
checkbox input "true"
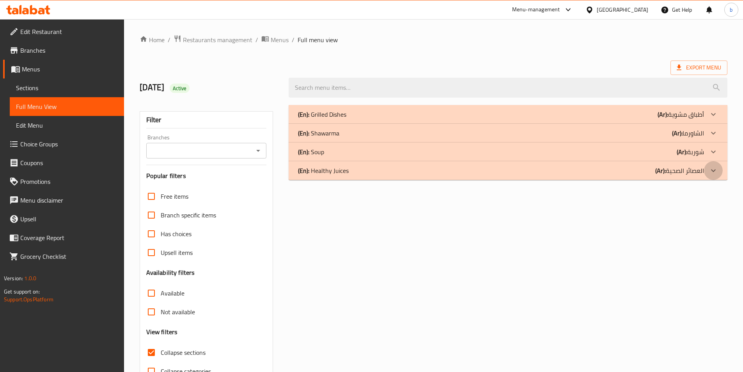
click at [712, 169] on icon at bounding box center [712, 170] width 9 height 9
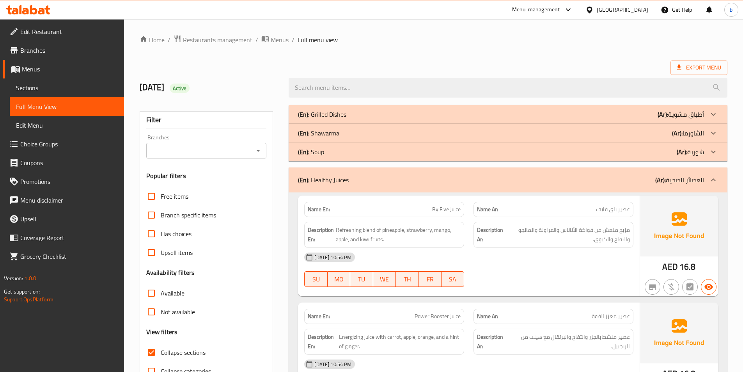
click at [710, 150] on icon at bounding box center [712, 151] width 9 height 9
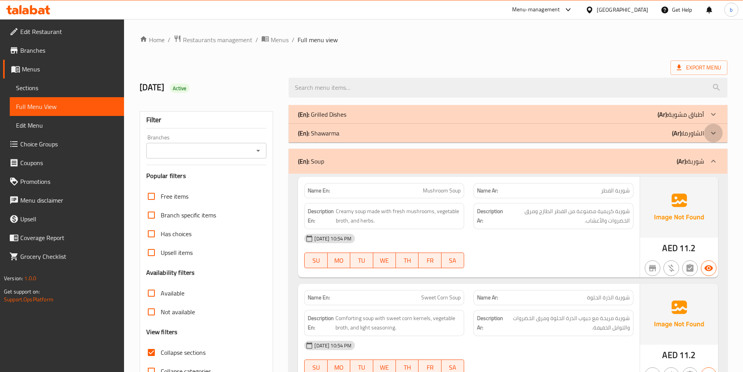
click at [712, 136] on icon at bounding box center [712, 132] width 9 height 9
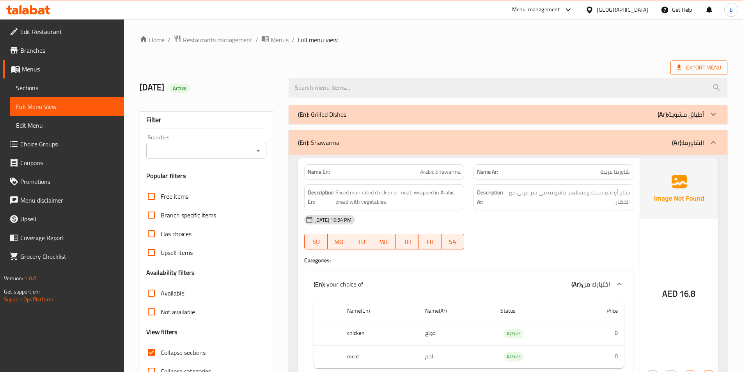
click at [698, 65] on span "Export Menu" at bounding box center [698, 68] width 44 height 10
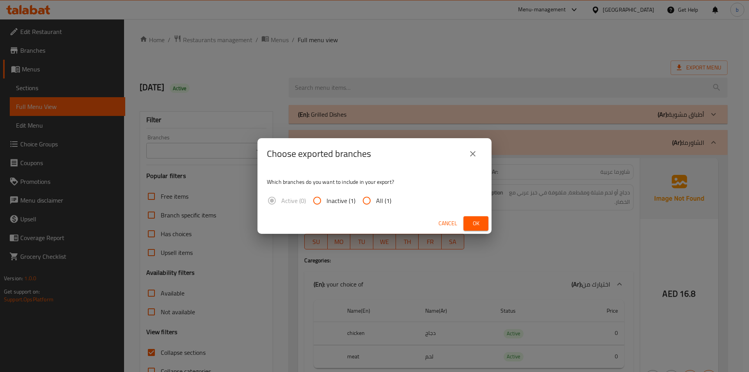
click at [367, 203] on input "All (1)" at bounding box center [366, 200] width 19 height 19
radio input "true"
click at [467, 221] on button "Ok" at bounding box center [475, 223] width 25 height 14
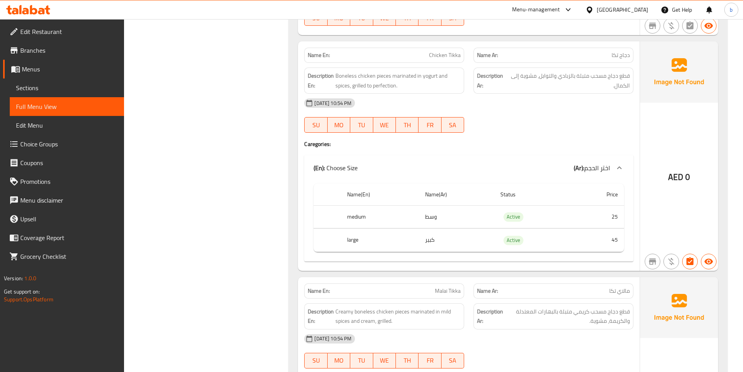
scroll to position [1000, 0]
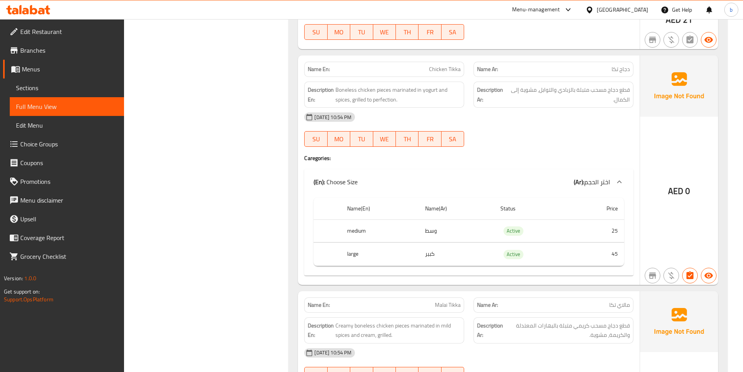
click at [442, 304] on span "Malai Tikka" at bounding box center [448, 305] width 26 height 8
copy span "Malai"
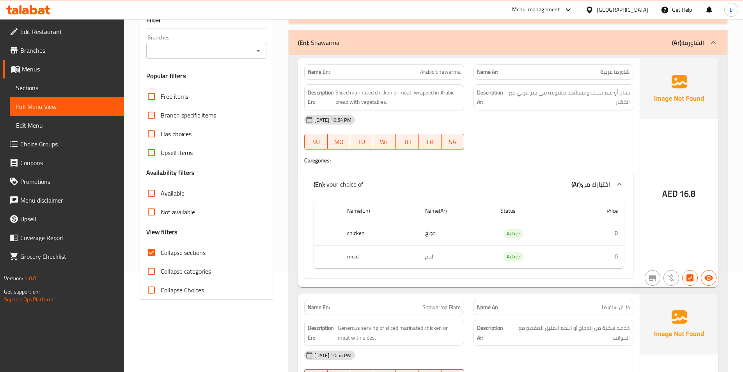
scroll to position [0, 0]
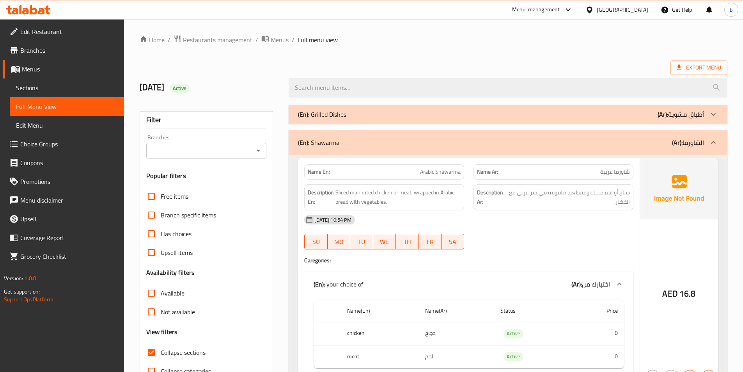
click at [591, 10] on icon at bounding box center [589, 10] width 8 height 8
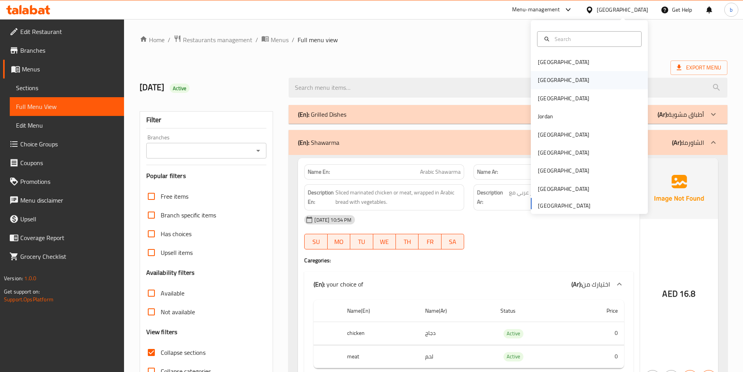
click at [560, 85] on div "[GEOGRAPHIC_DATA]" at bounding box center [589, 80] width 117 height 18
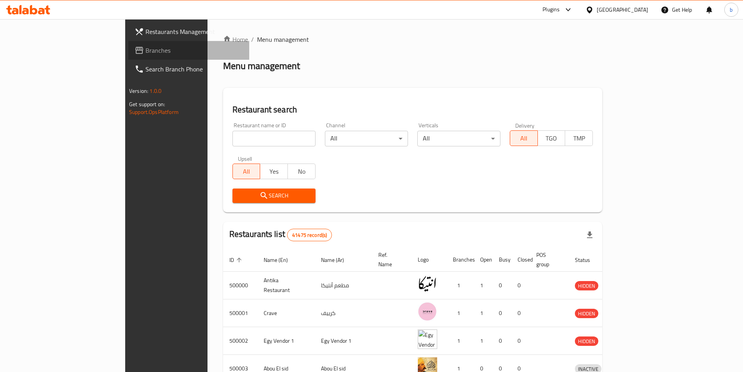
click at [145, 54] on span "Branches" at bounding box center [193, 50] width 97 height 9
